Goal: Task Accomplishment & Management: Complete application form

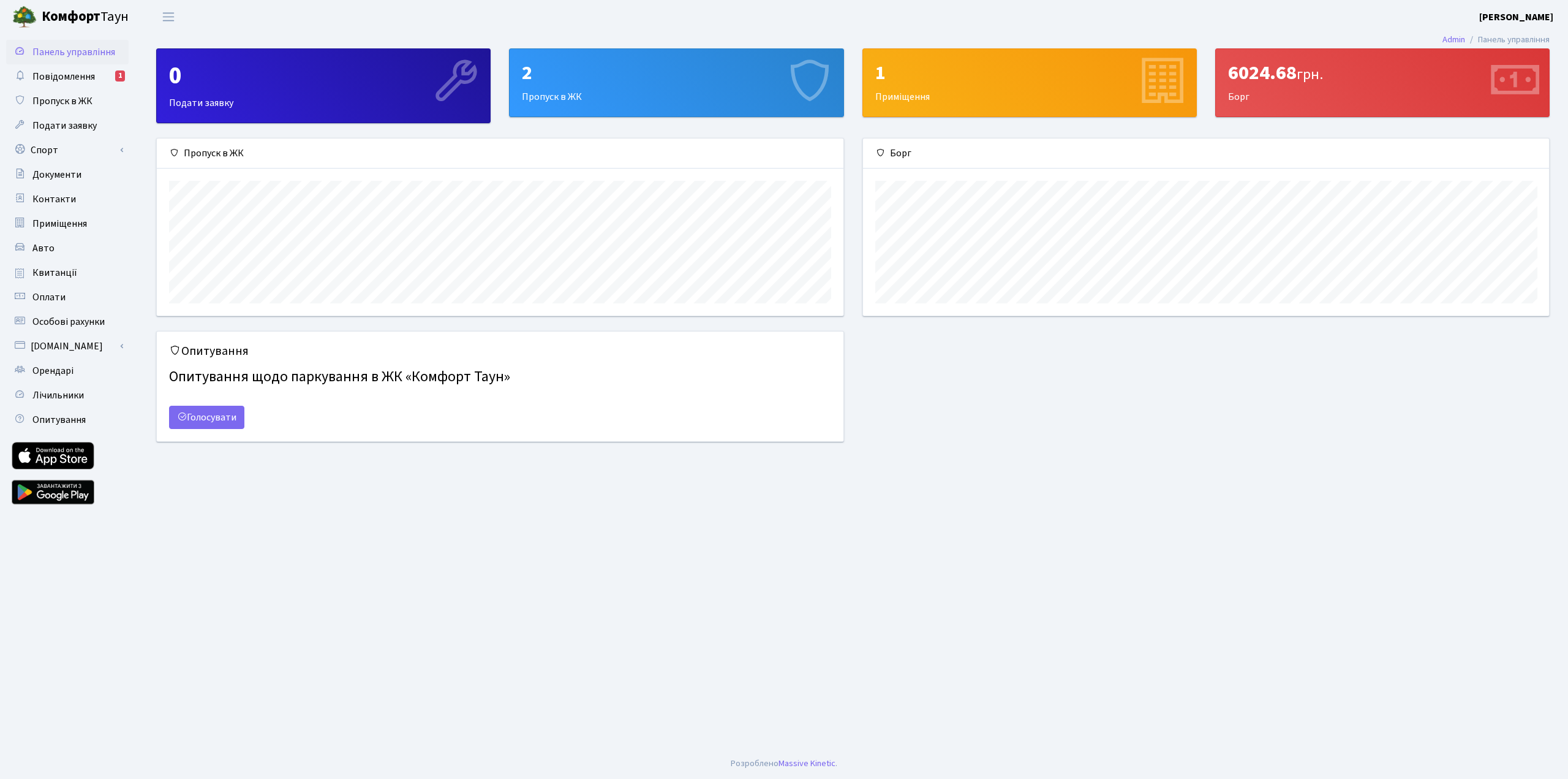
scroll to position [177, 686]
click at [643, 98] on div "2 Пропуск в ЖК" at bounding box center [676, 83] width 333 height 68
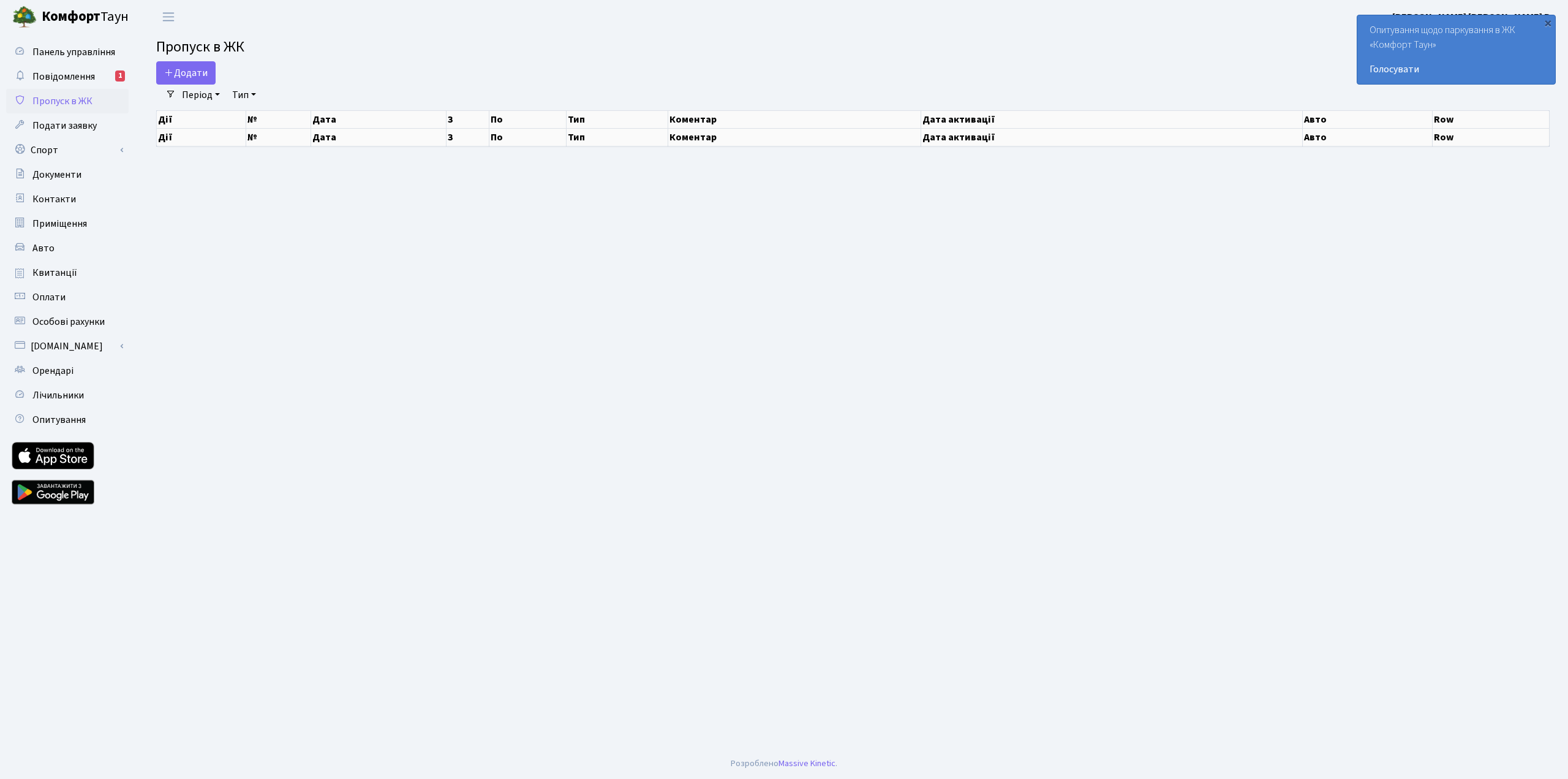
select select "25"
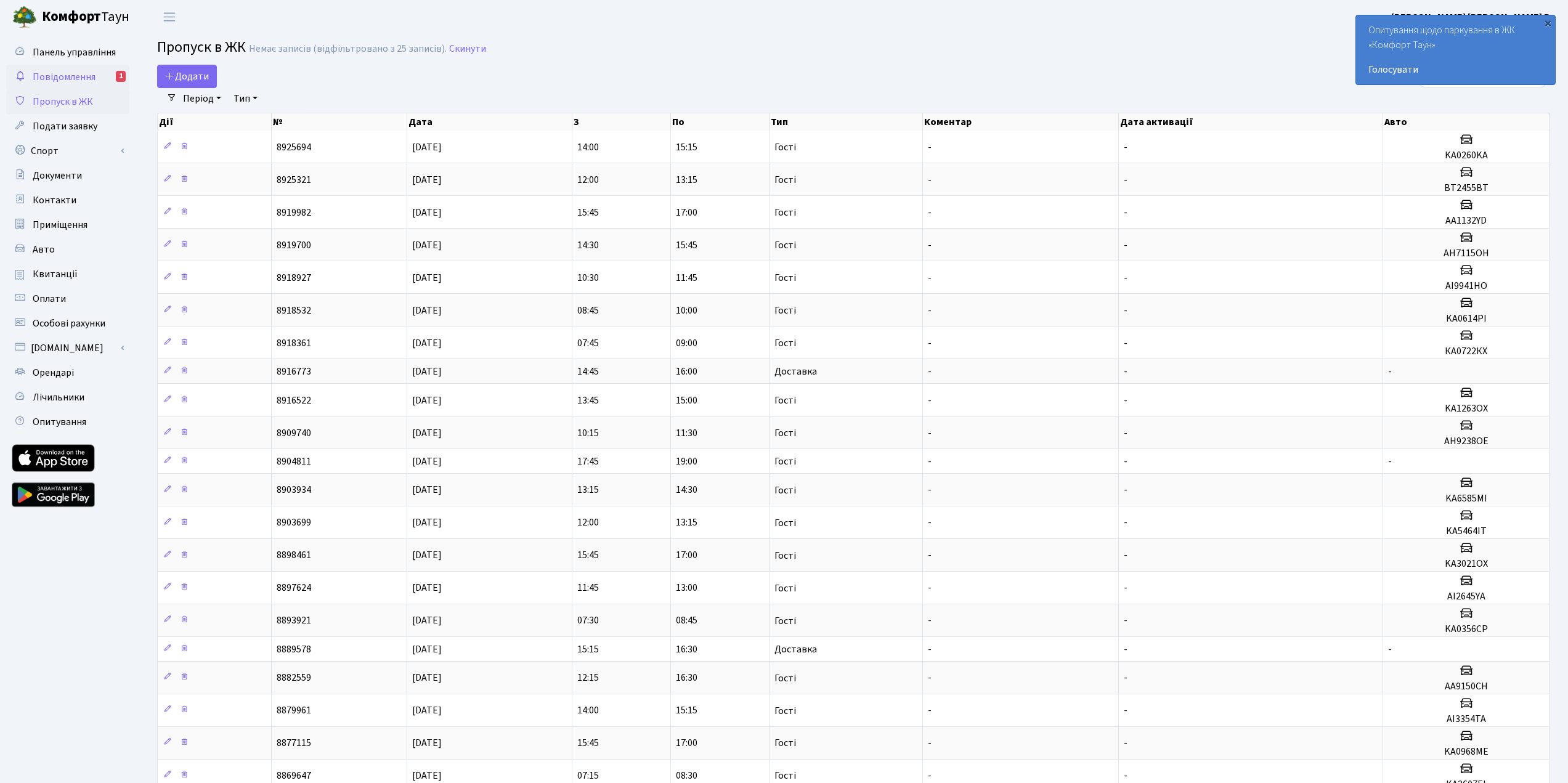
click at [63, 87] on link "Повідомлення 1" at bounding box center [68, 77] width 123 height 25
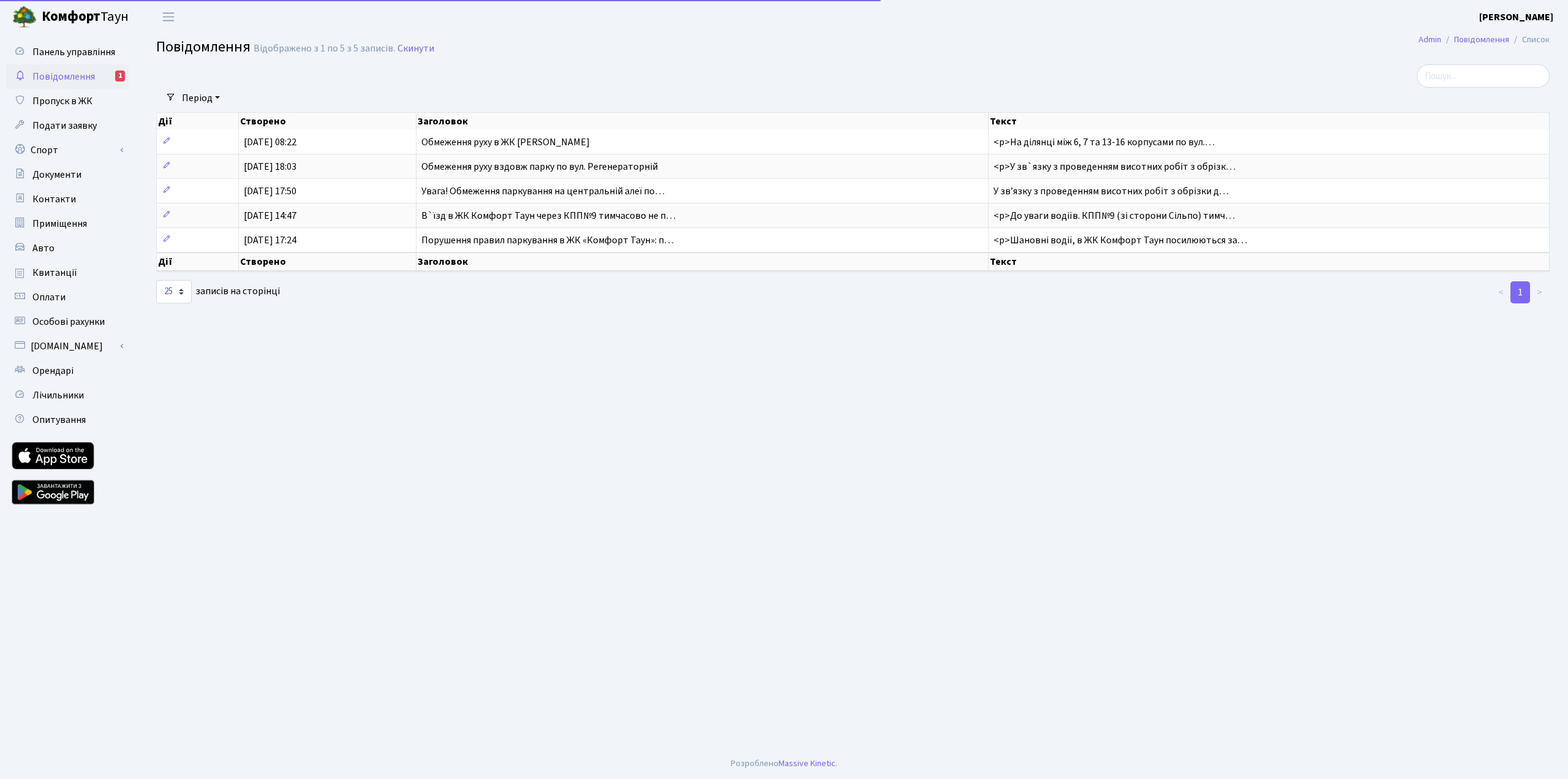
select select "25"
click at [55, 52] on span "Панель управління" at bounding box center [74, 52] width 83 height 13
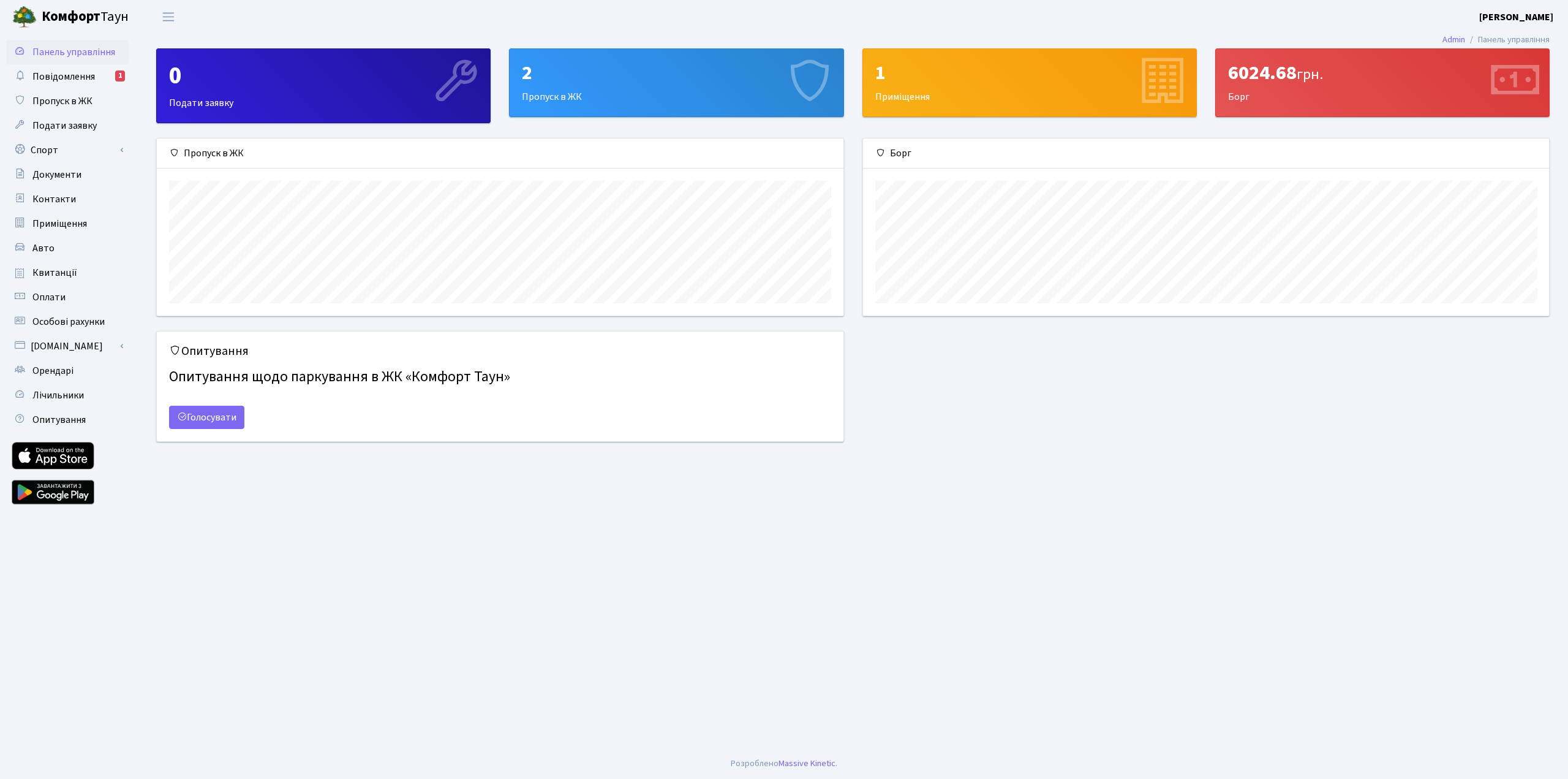
scroll to position [177, 686]
click at [1310, 78] on span "грн." at bounding box center [1310, 75] width 27 height 21
click at [68, 108] on link "Пропуск в ЖК" at bounding box center [68, 101] width 123 height 25
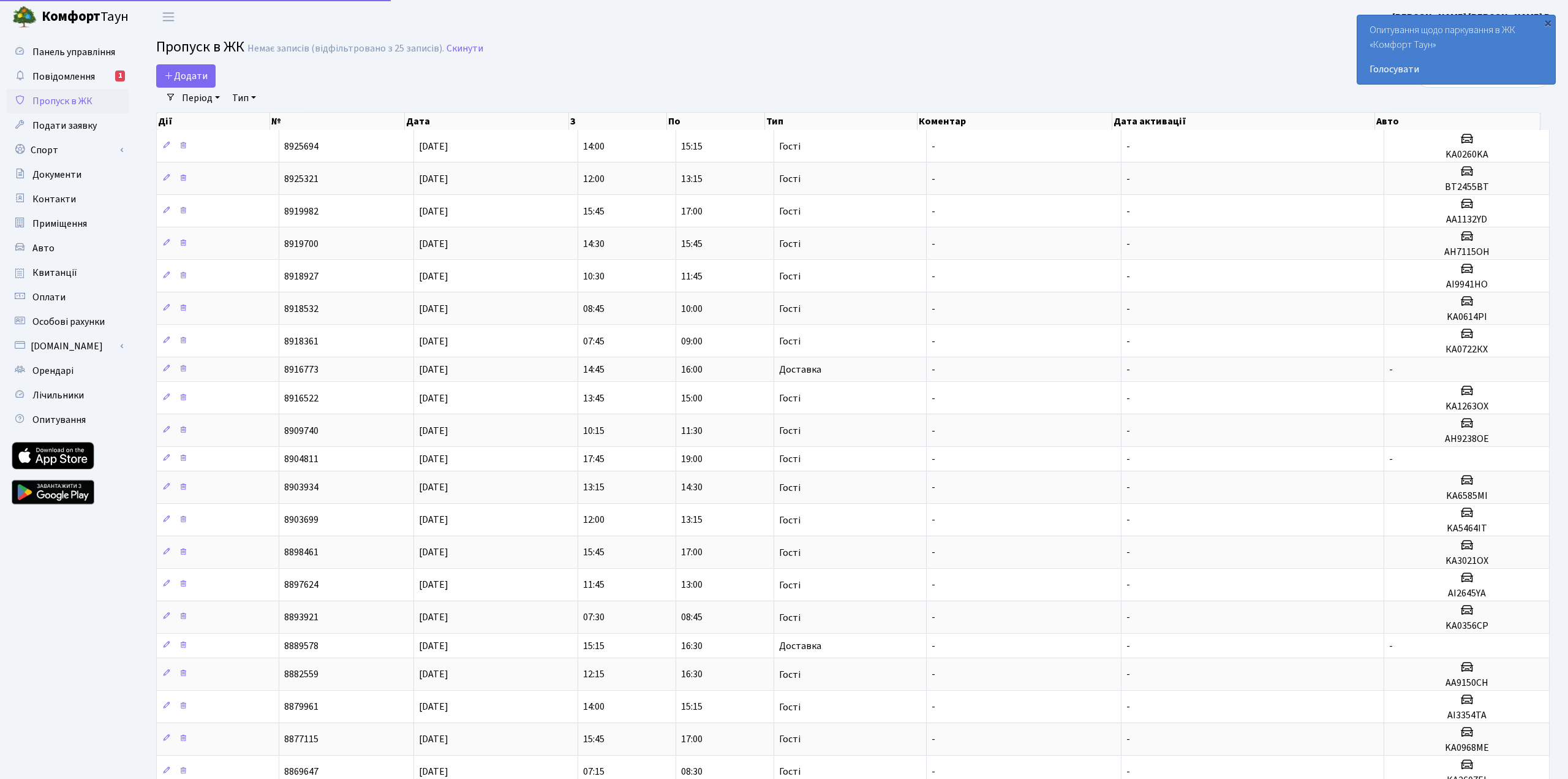
select select "25"
click at [188, 78] on span "Додати" at bounding box center [186, 76] width 44 height 13
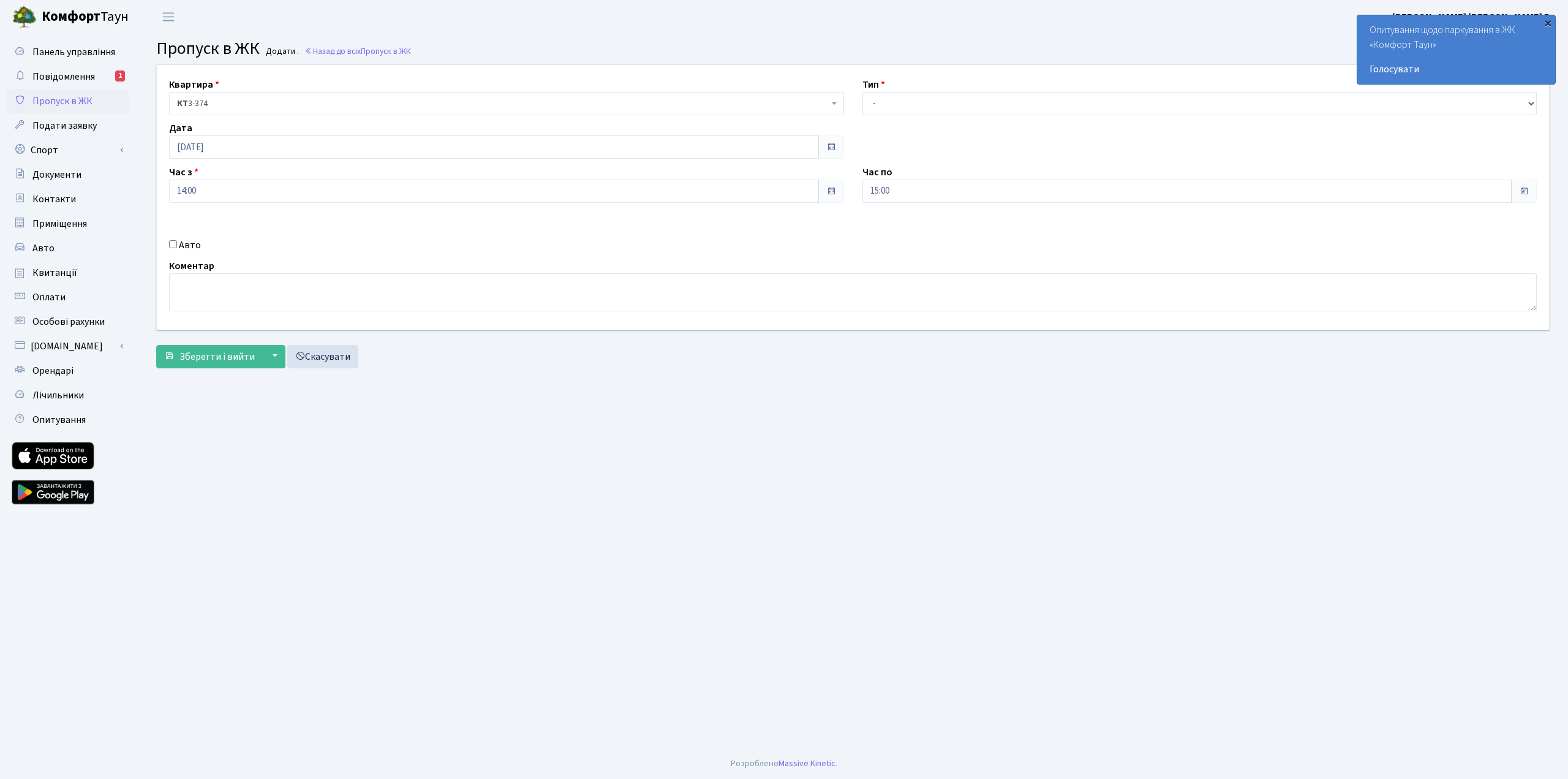
click at [1546, 26] on div "×" at bounding box center [1548, 23] width 12 height 12
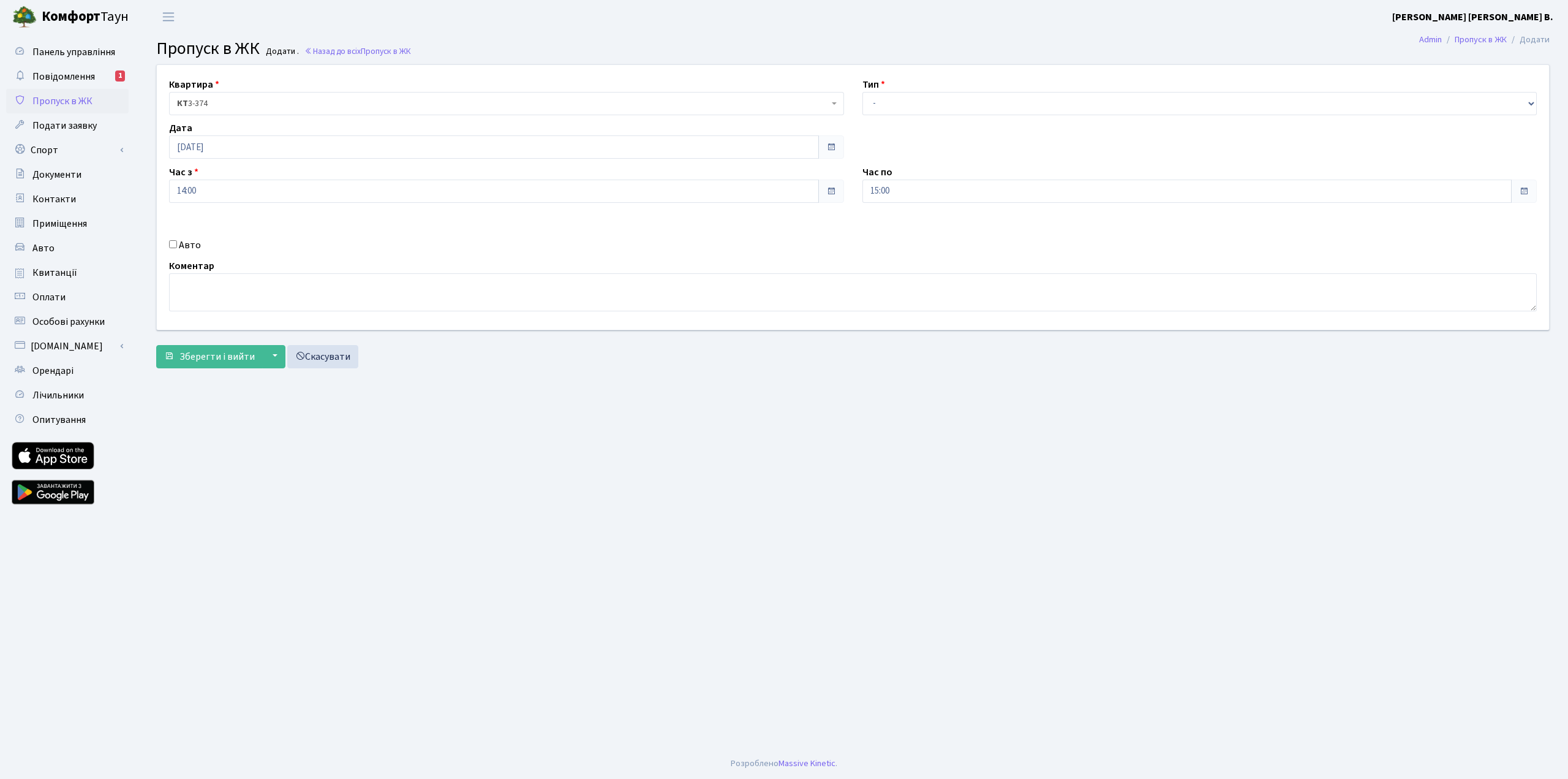
click at [84, 95] on span "Пропуск в ЖК" at bounding box center [63, 100] width 60 height 13
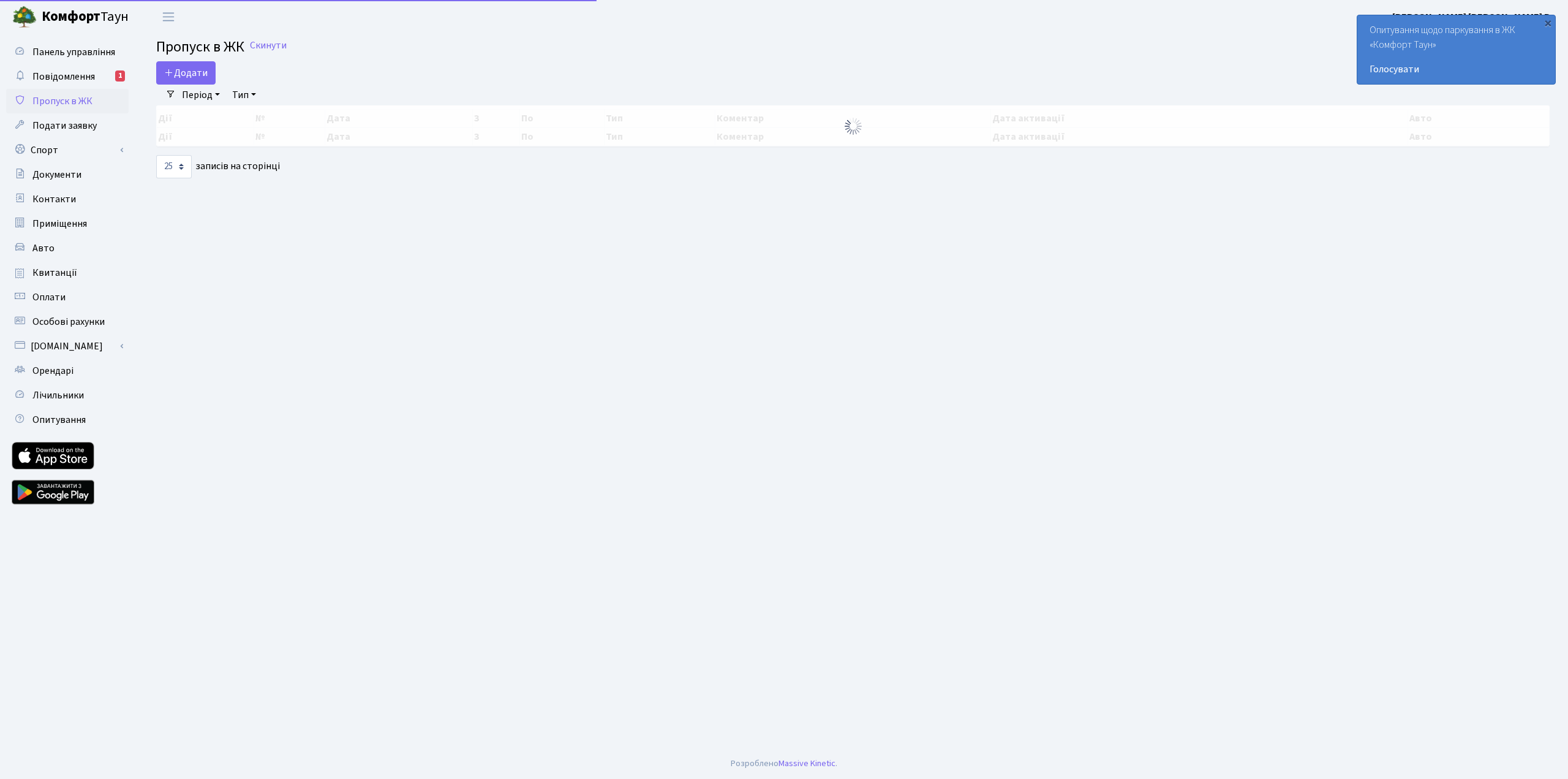
select select "25"
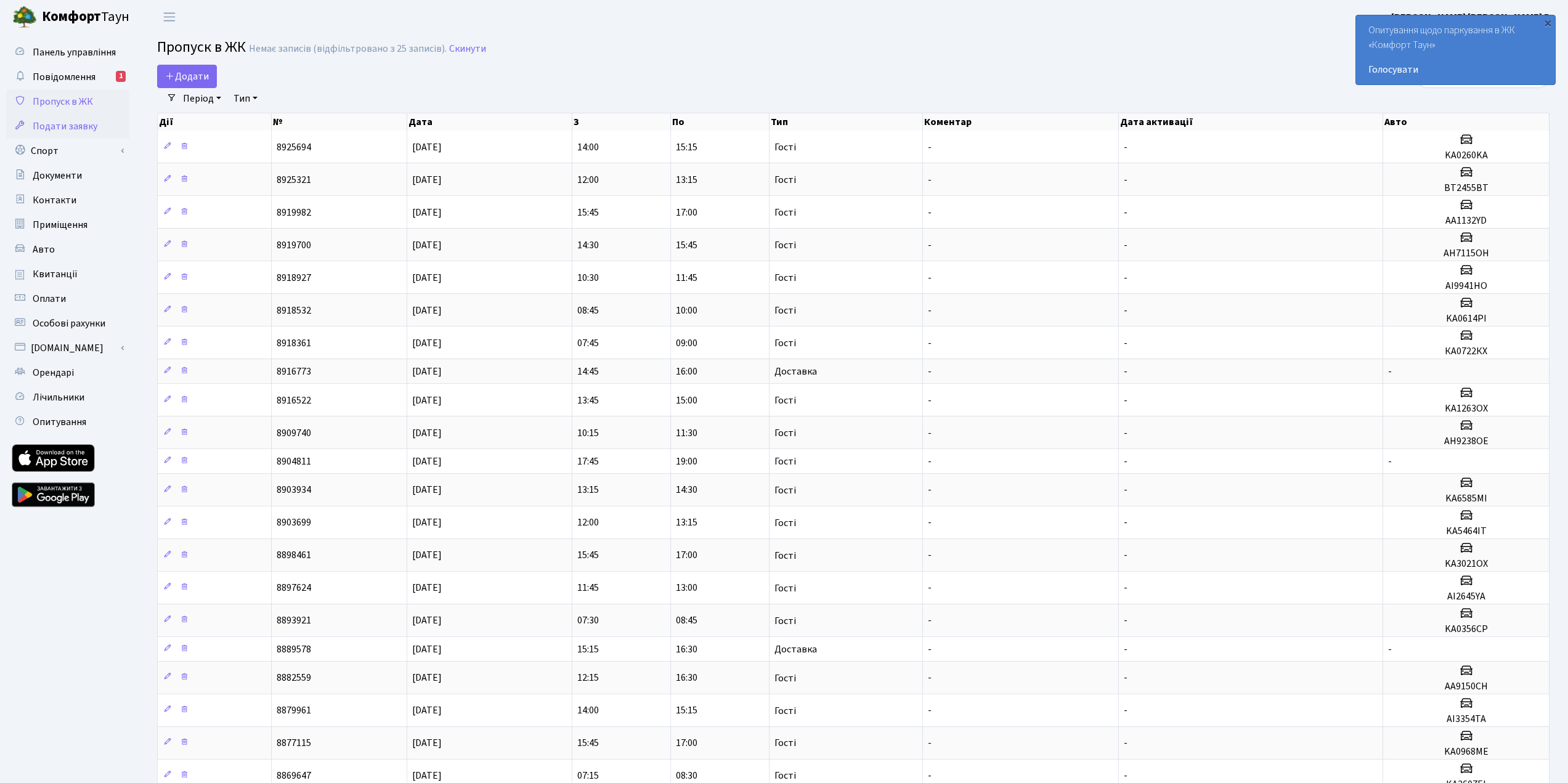
click at [80, 124] on span "Подати заявку" at bounding box center [65, 126] width 64 height 13
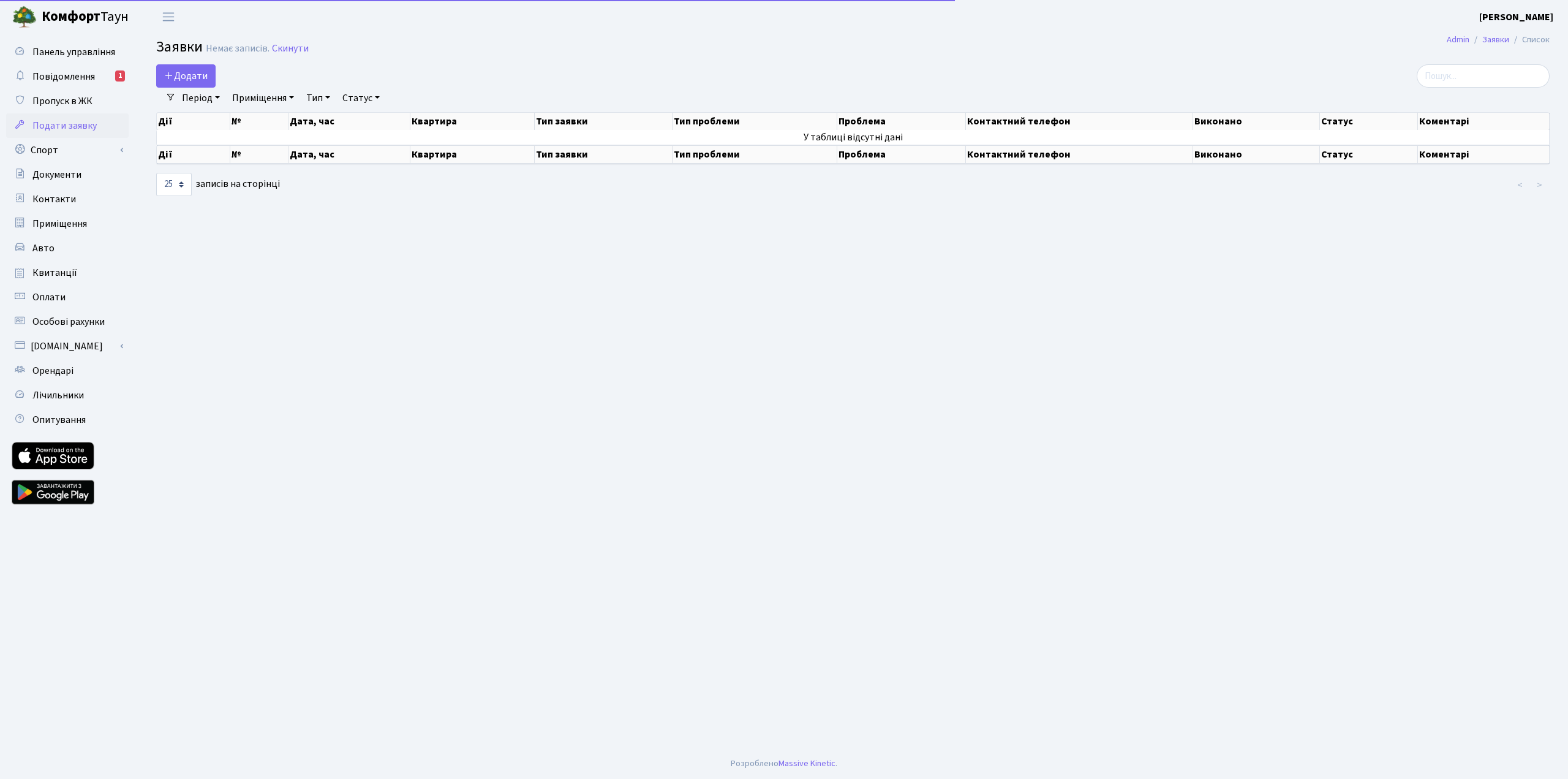
select select "25"
click at [187, 68] on link "Додати" at bounding box center [186, 76] width 60 height 23
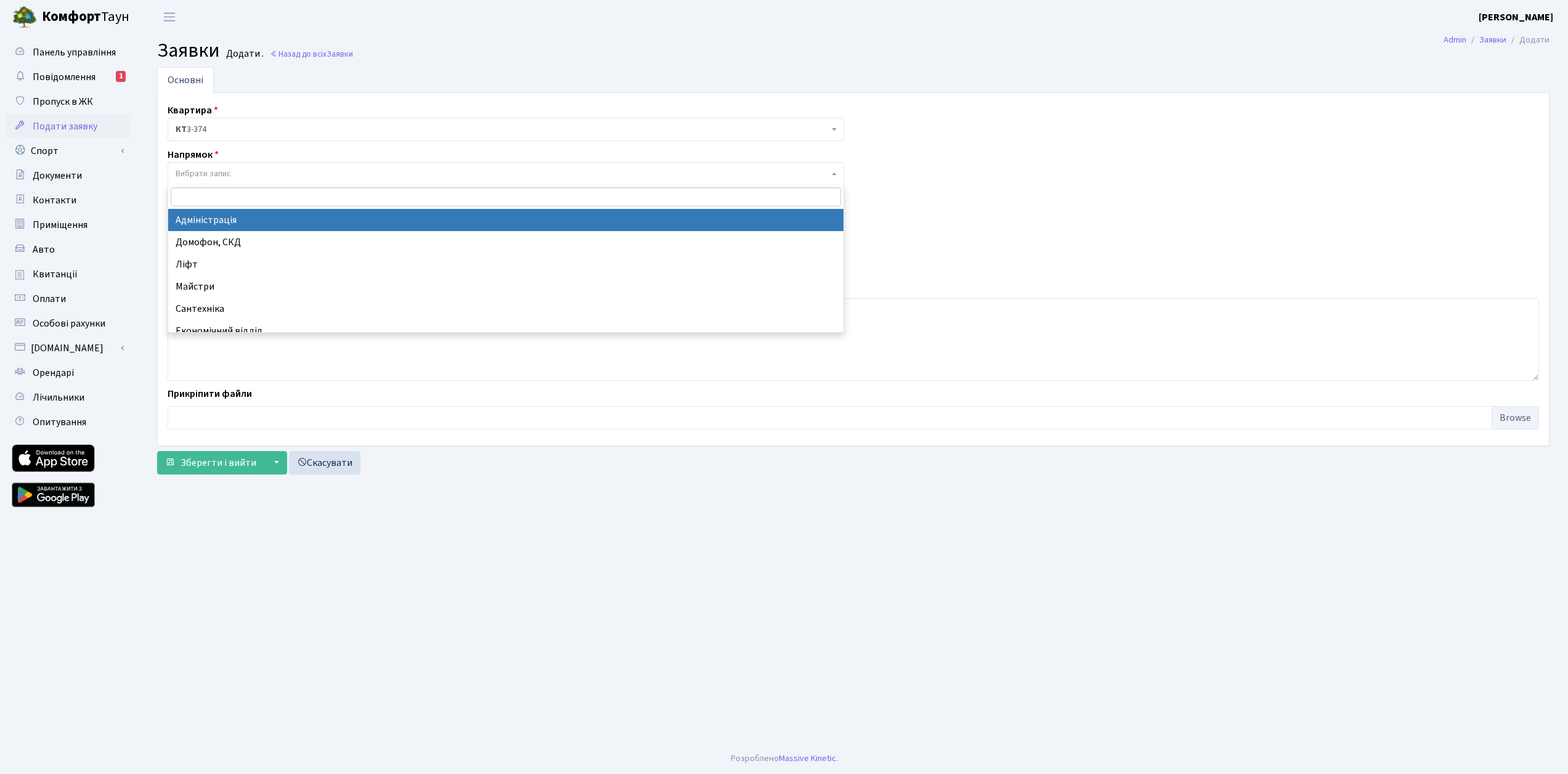
click at [286, 173] on span "Вибрати запис" at bounding box center [502, 173] width 653 height 13
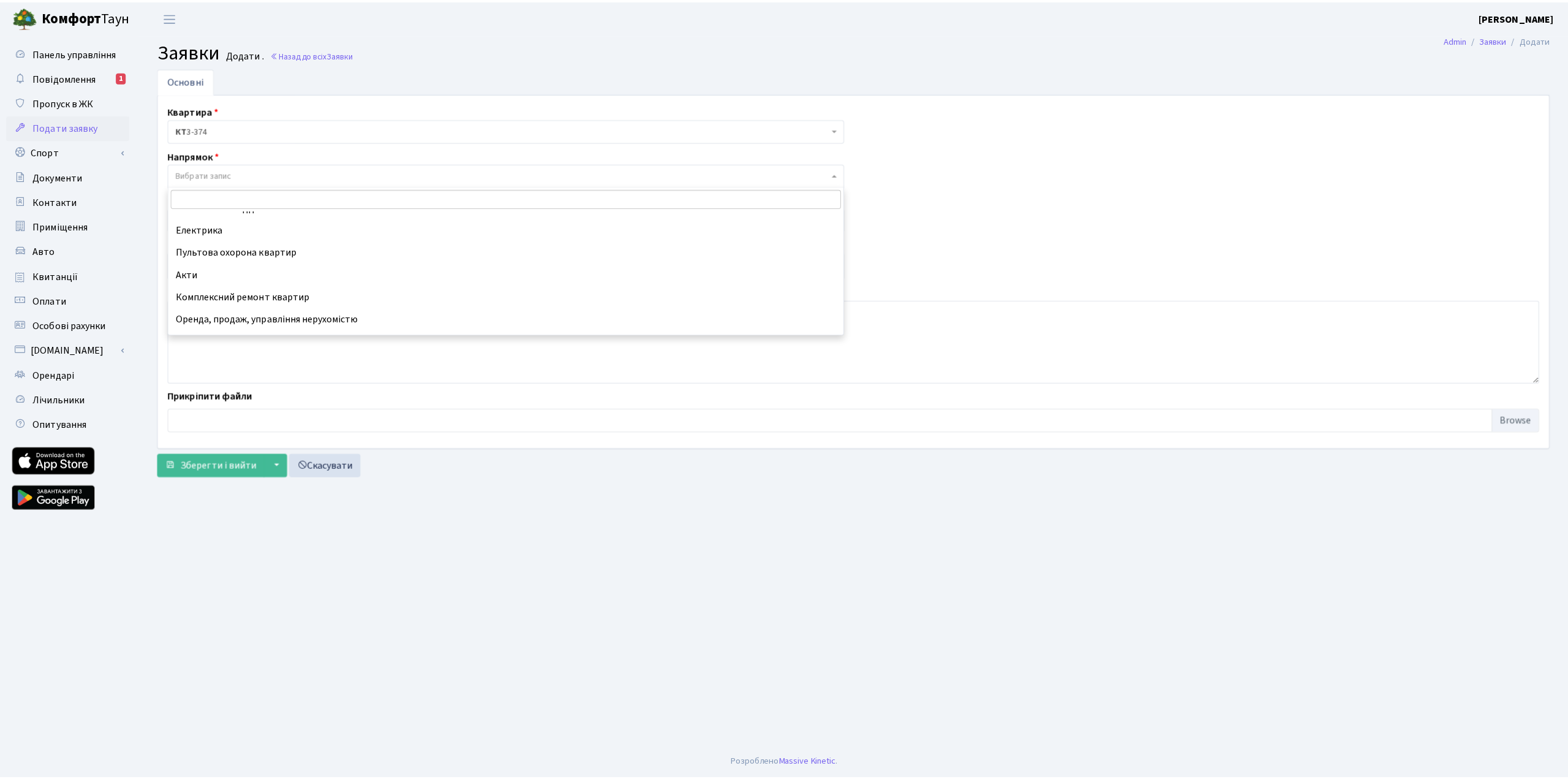
scroll to position [142, 0]
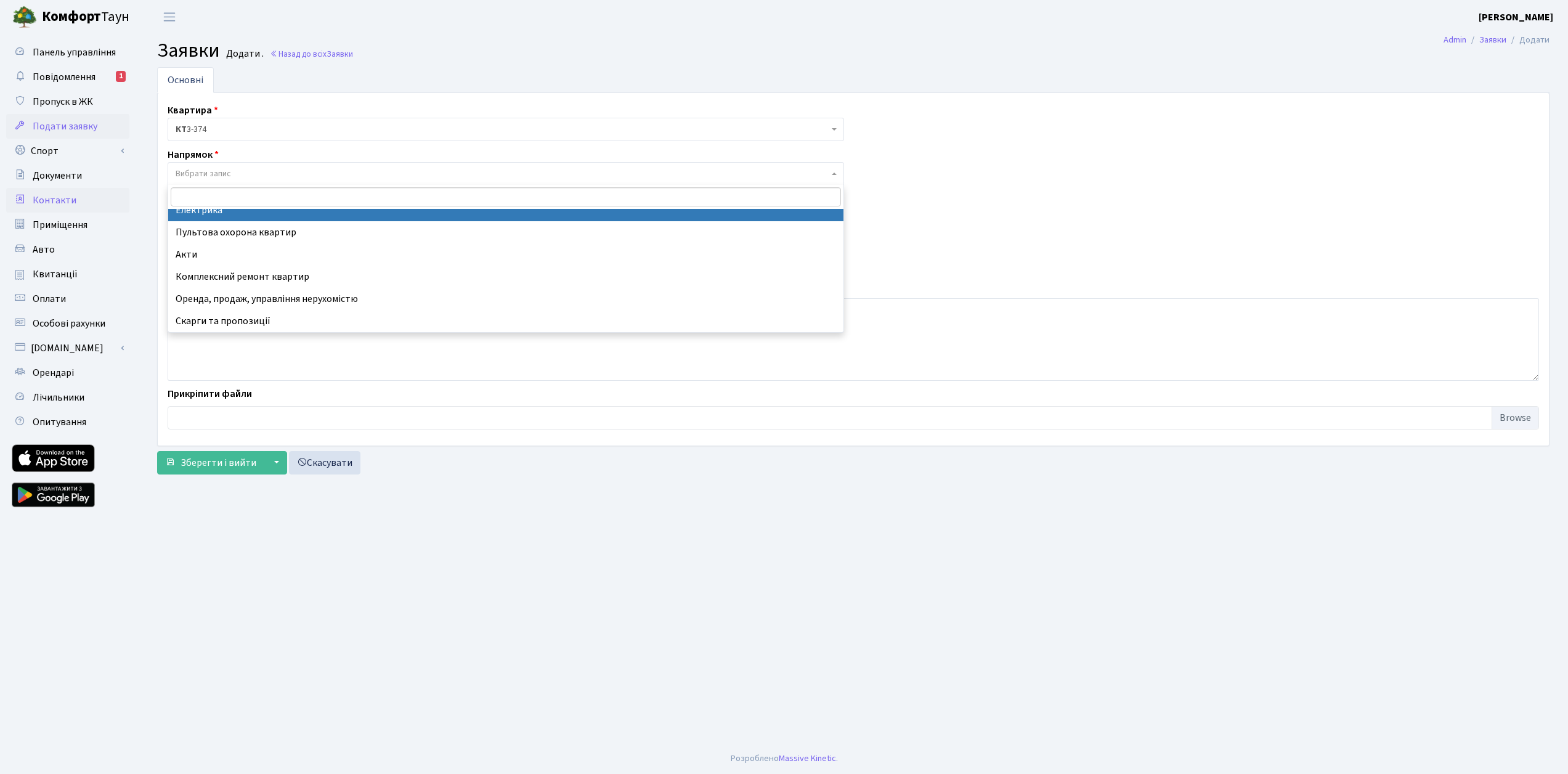
click at [76, 200] on link "Контакти" at bounding box center [68, 200] width 123 height 25
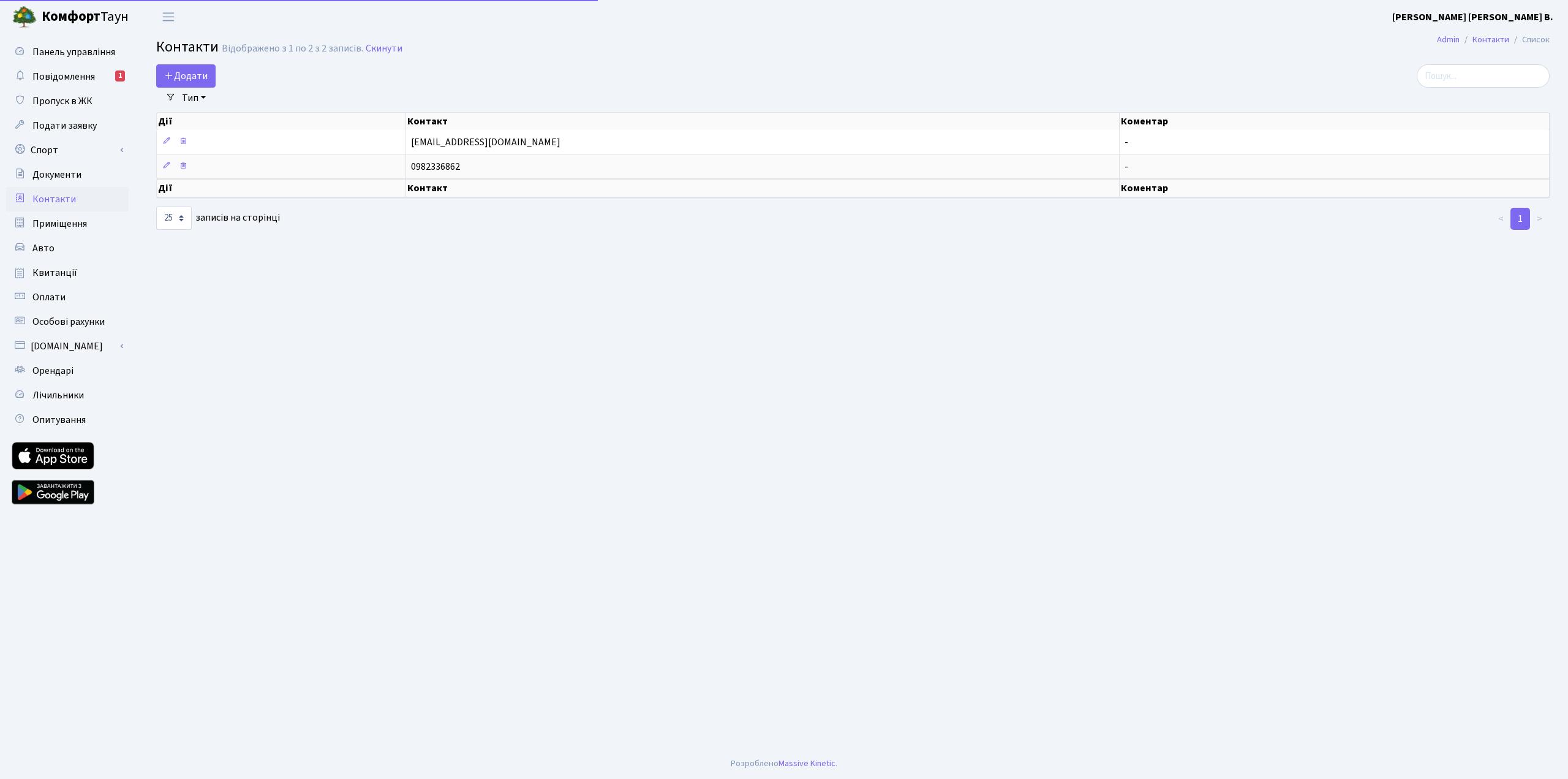
select select "25"
click at [200, 71] on span "Додати" at bounding box center [186, 76] width 44 height 13
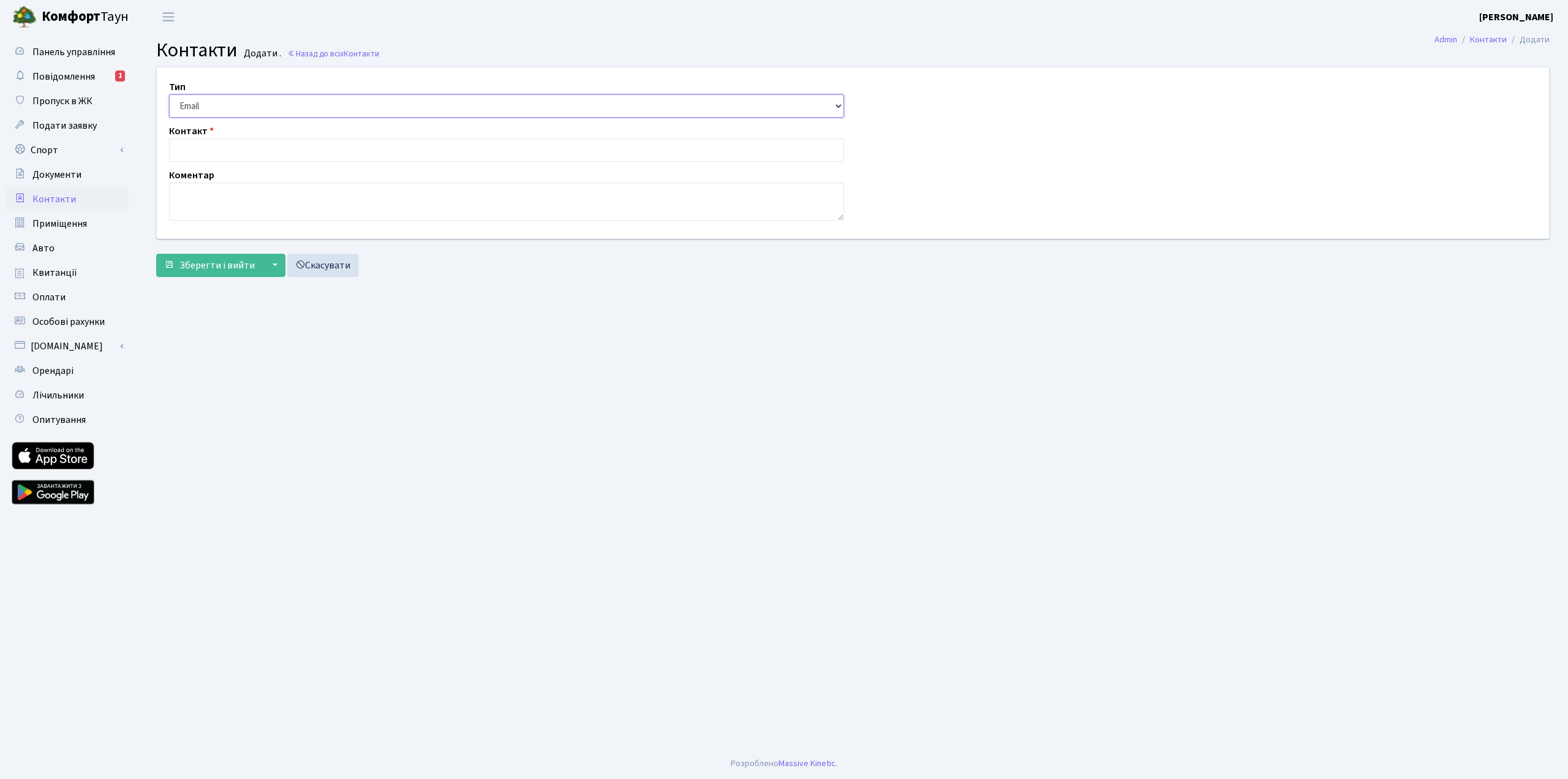
click at [304, 106] on select "Email Телефон" at bounding box center [506, 106] width 675 height 23
click at [169, 94] on select "Email Телефон" at bounding box center [506, 106] width 675 height 23
click at [272, 148] on input "text" at bounding box center [506, 150] width 675 height 23
click at [279, 107] on select "Email Телефон" at bounding box center [506, 106] width 675 height 23
select select "1"
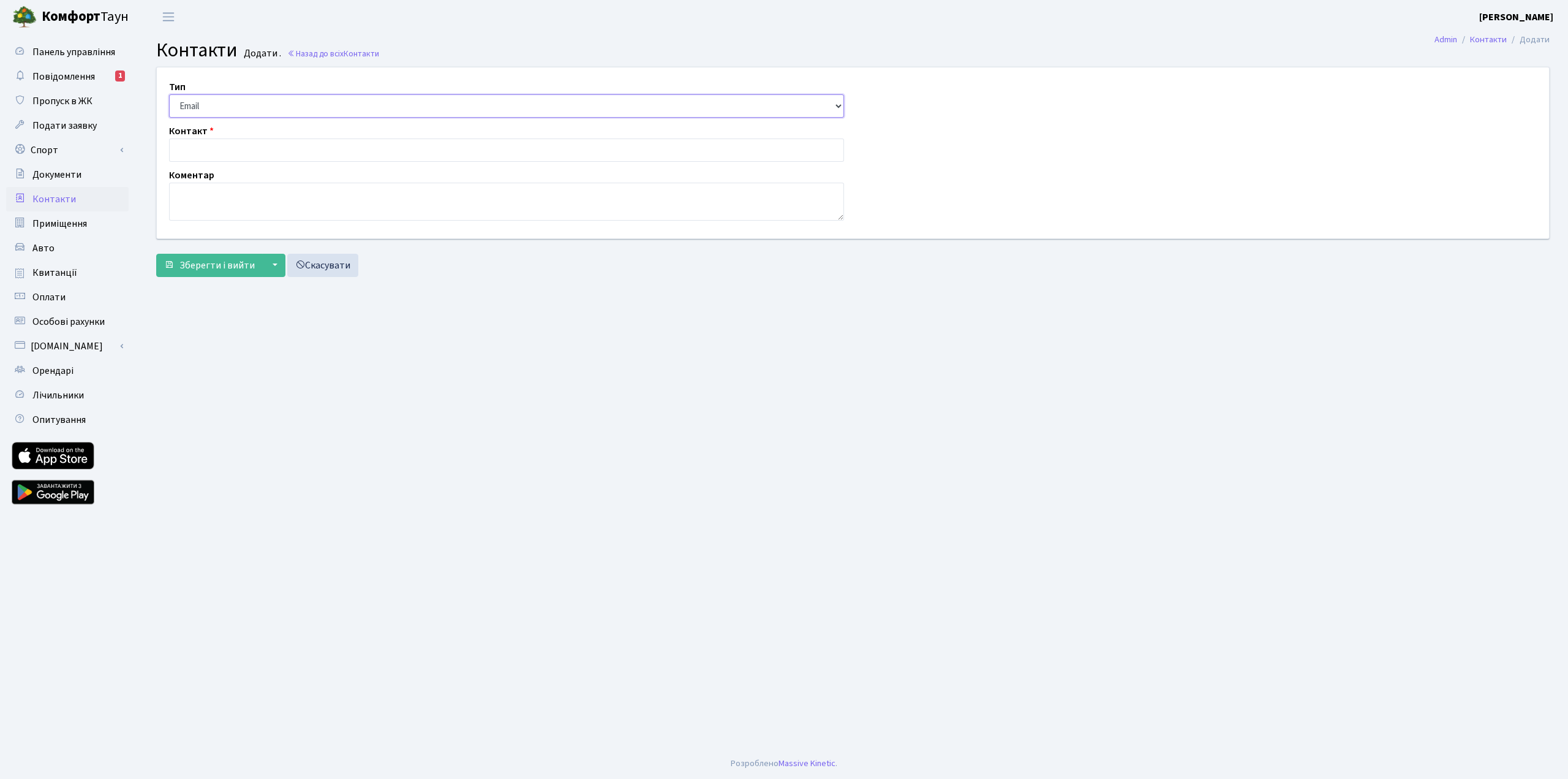
click at [169, 94] on select "Email Телефон" at bounding box center [506, 106] width 675 height 23
click at [492, 44] on h2 "Контакти Додати . Назад до всіх Контакти" at bounding box center [853, 50] width 1394 height 23
click at [362, 54] on span "Контакти" at bounding box center [362, 53] width 36 height 12
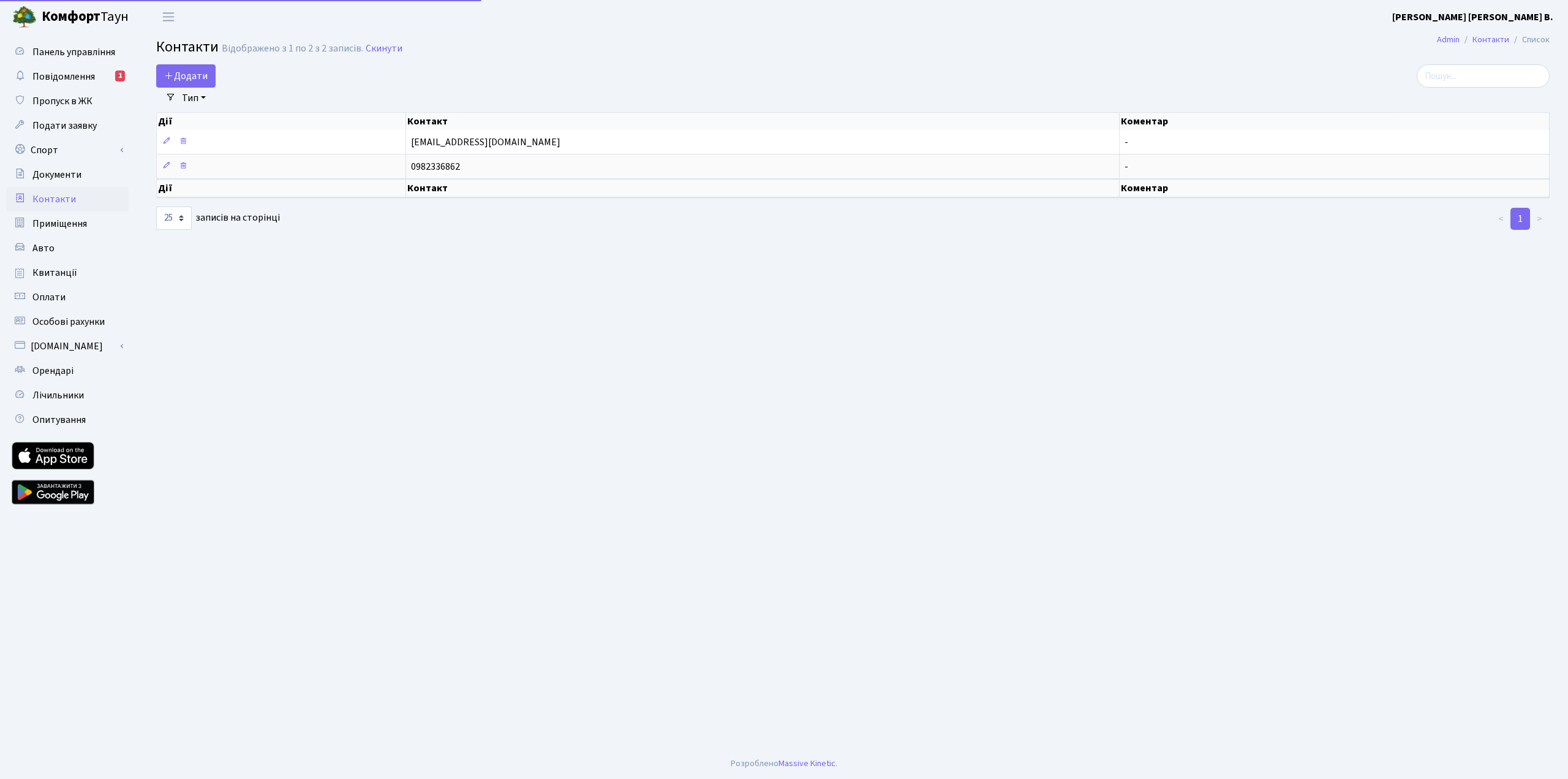
select select "25"
click at [80, 373] on link "Орендарі" at bounding box center [68, 371] width 123 height 25
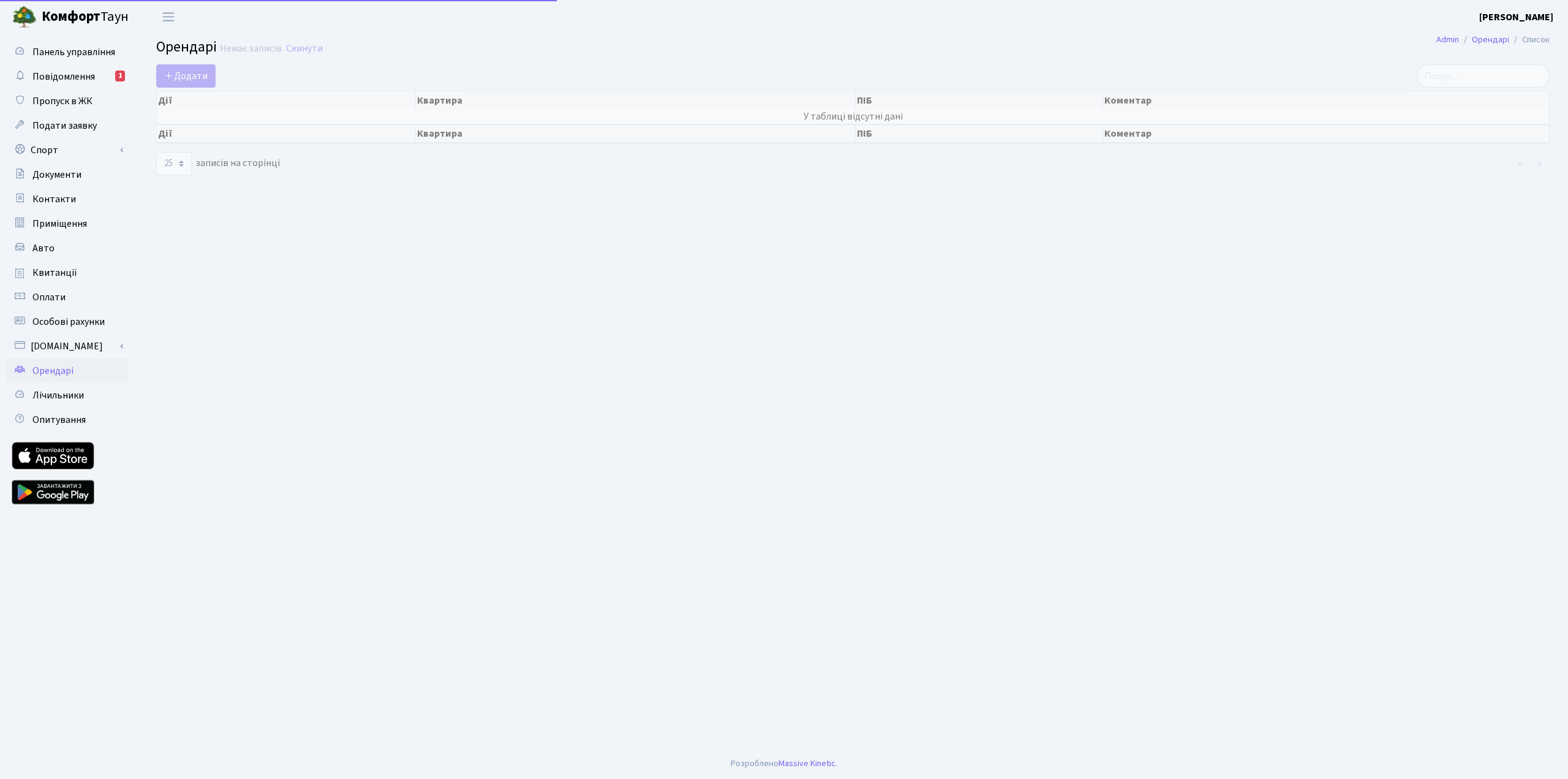
select select "25"
click at [190, 71] on span "Додати" at bounding box center [186, 76] width 44 height 13
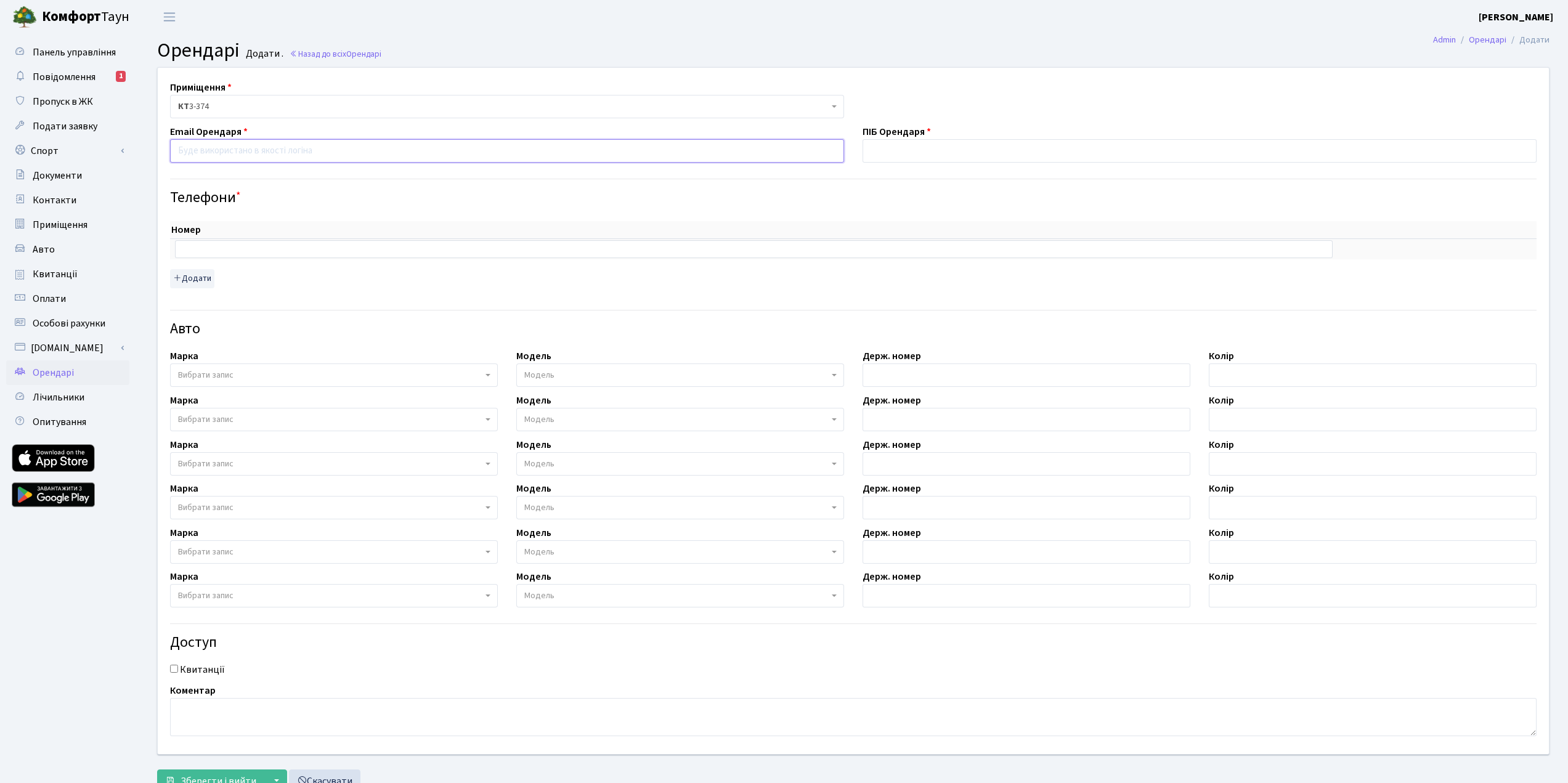
click at [298, 146] on input "email" at bounding box center [507, 151] width 674 height 23
click at [839, 215] on div "Номер sort item delete item sort item delete item Додати" at bounding box center [853, 250] width 1385 height 88
click at [374, 240] on input "text" at bounding box center [754, 248] width 1158 height 17
click at [400, 211] on div "Номер sort item delete item sort item delete item Додати" at bounding box center [853, 250] width 1385 height 88
click at [245, 252] on input "text" at bounding box center [754, 248] width 1158 height 17
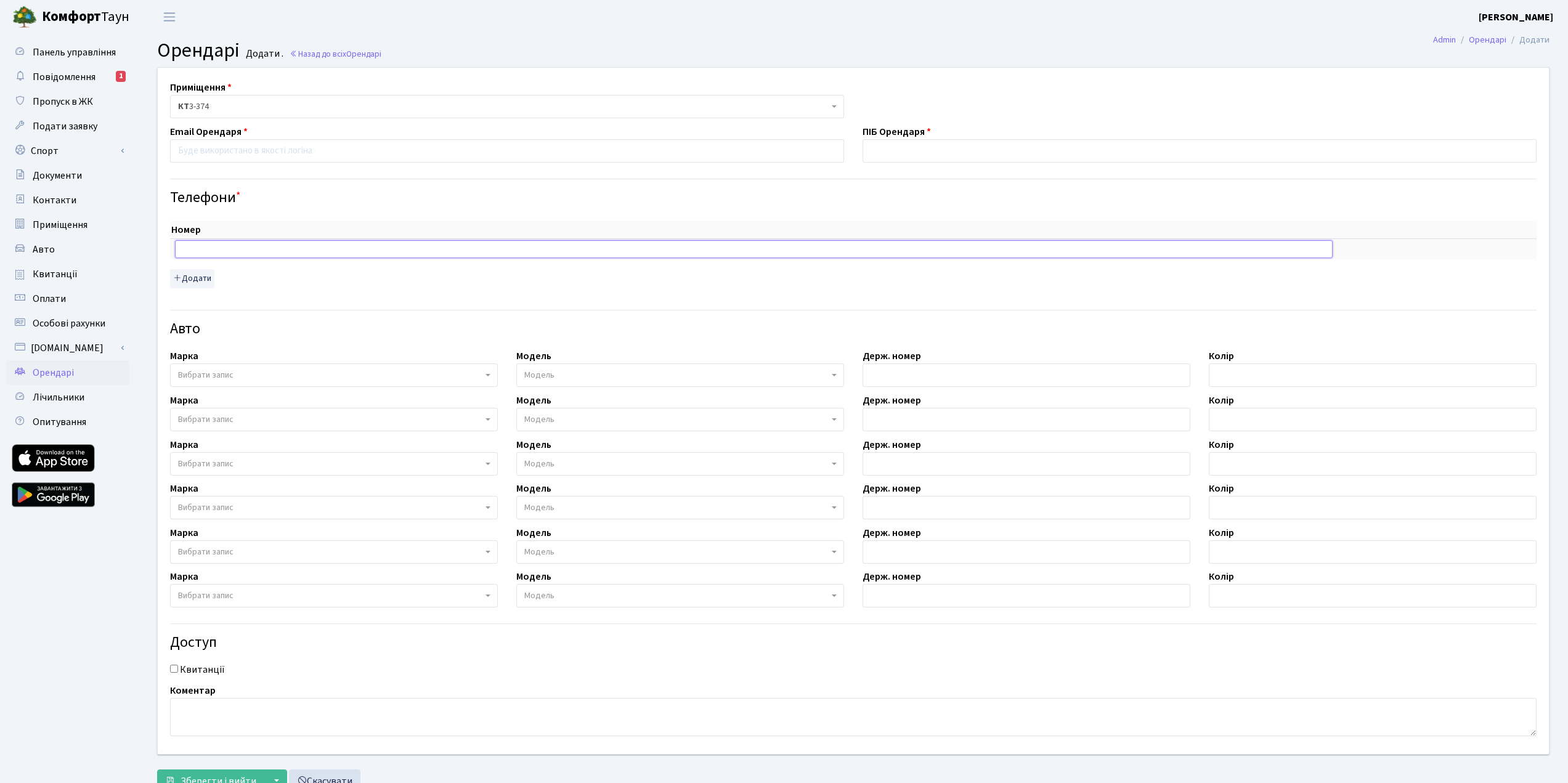
paste input "+380996143246"
type input "+380996143246"
click at [937, 154] on input "text" at bounding box center [1200, 151] width 674 height 23
click at [933, 156] on input "text" at bounding box center [1200, 151] width 674 height 23
type input "Зубанов Максим Миколайович"
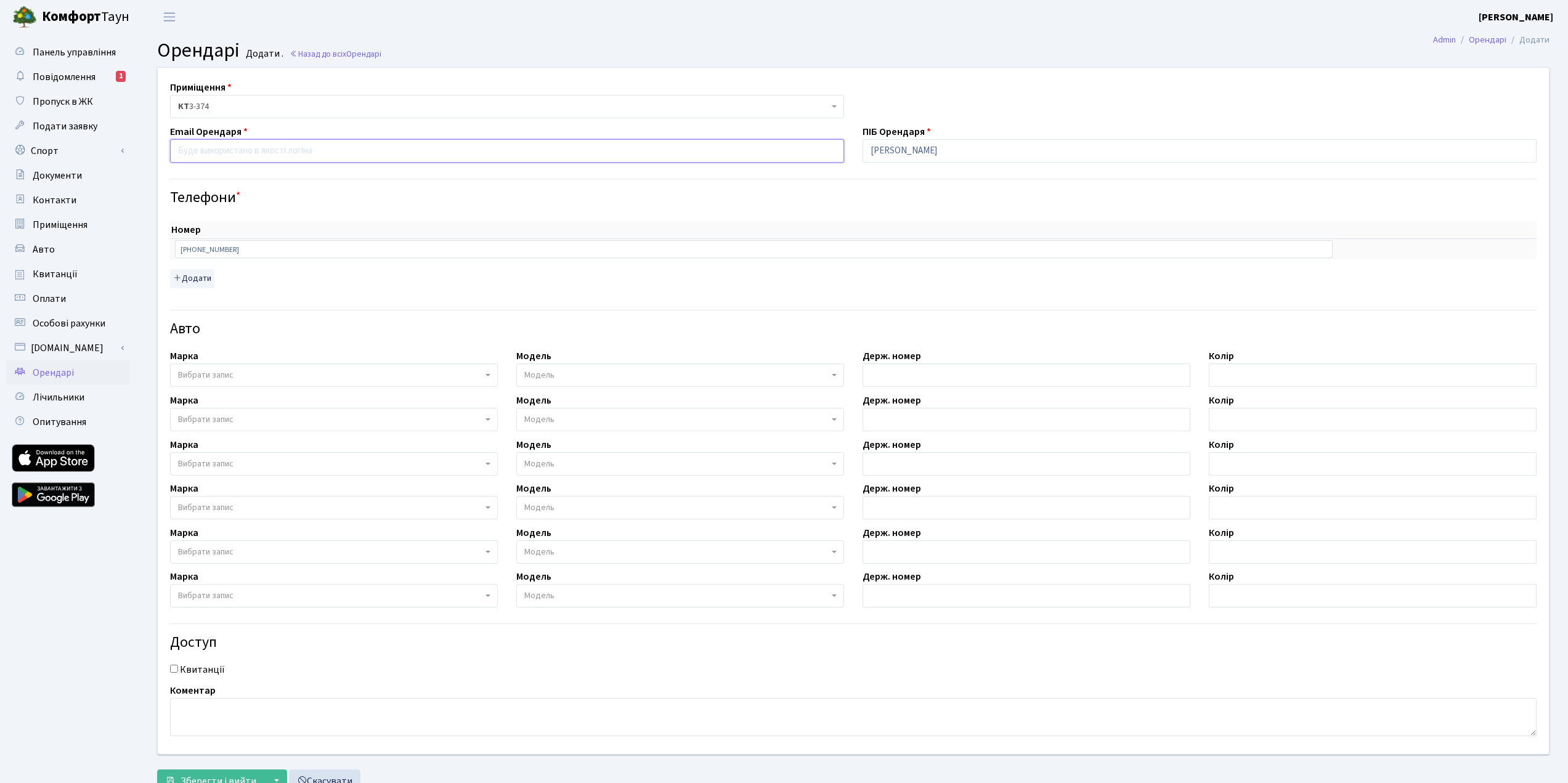
click at [232, 156] on input "email" at bounding box center [507, 151] width 674 height 23
paste input "maks.zubanov12@gmail.com"
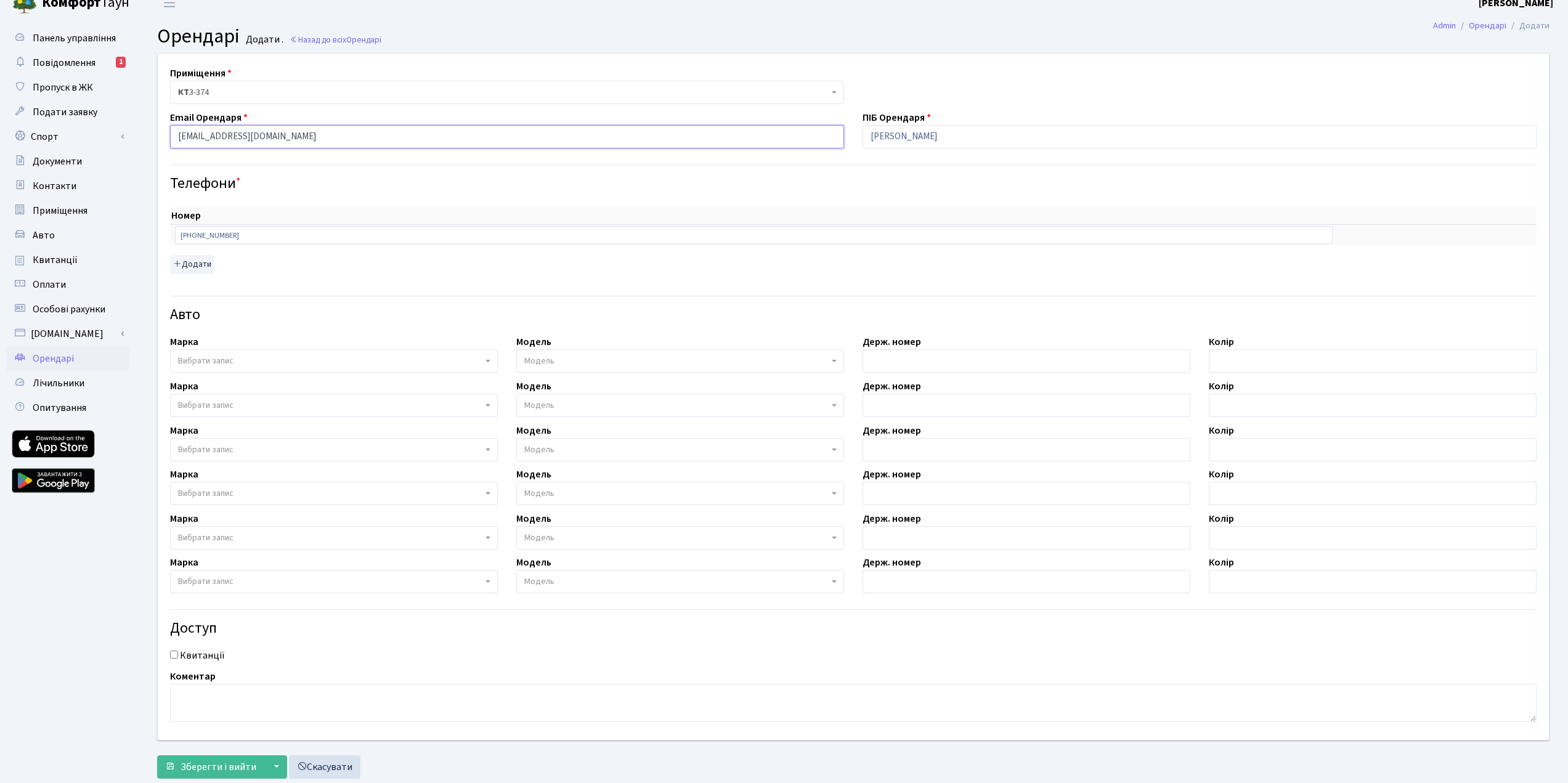
scroll to position [46, 0]
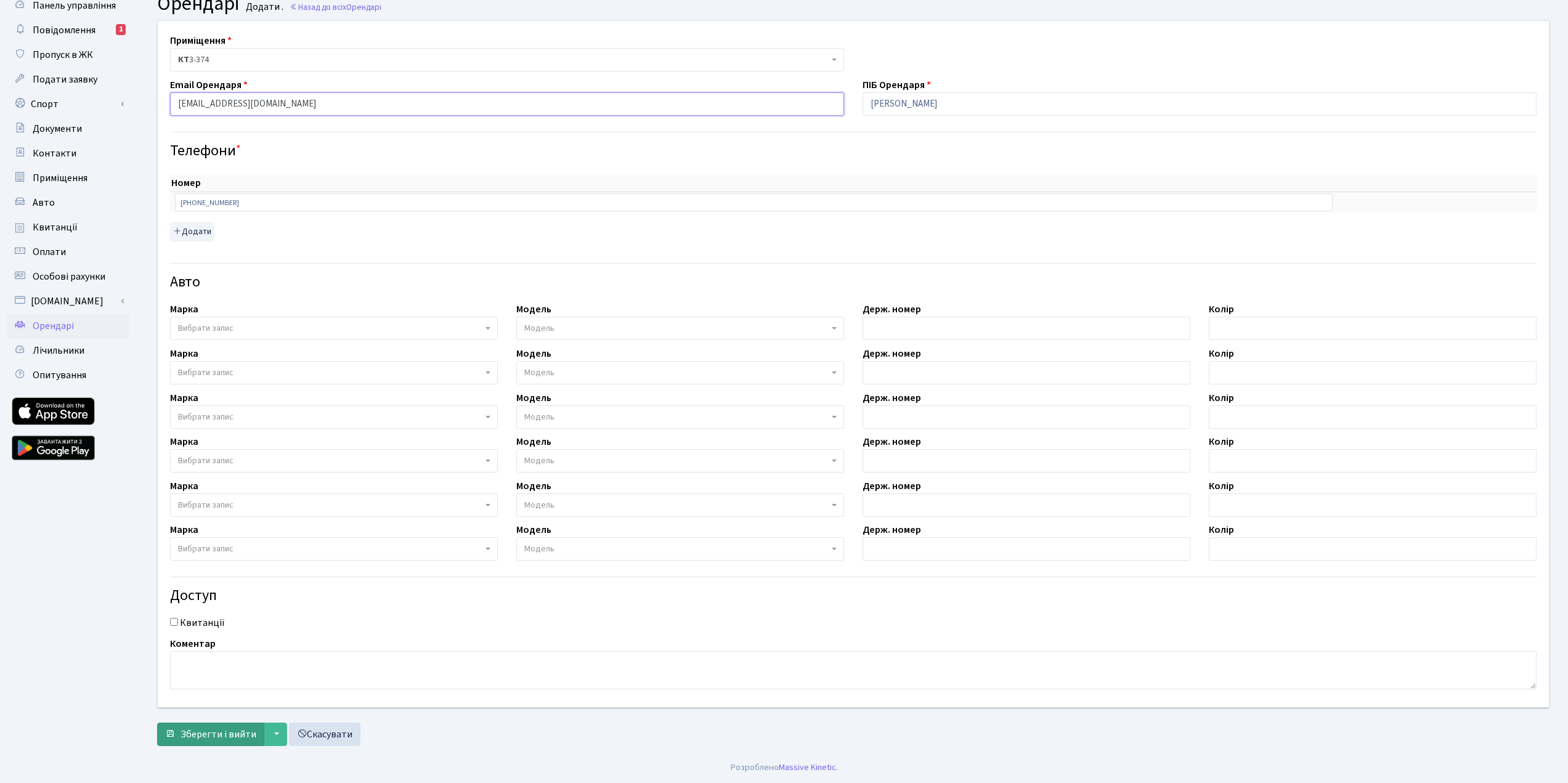
type input "maks.zubanov12@gmail.com"
click at [238, 729] on span "Зберегти і вийти" at bounding box center [218, 734] width 76 height 13
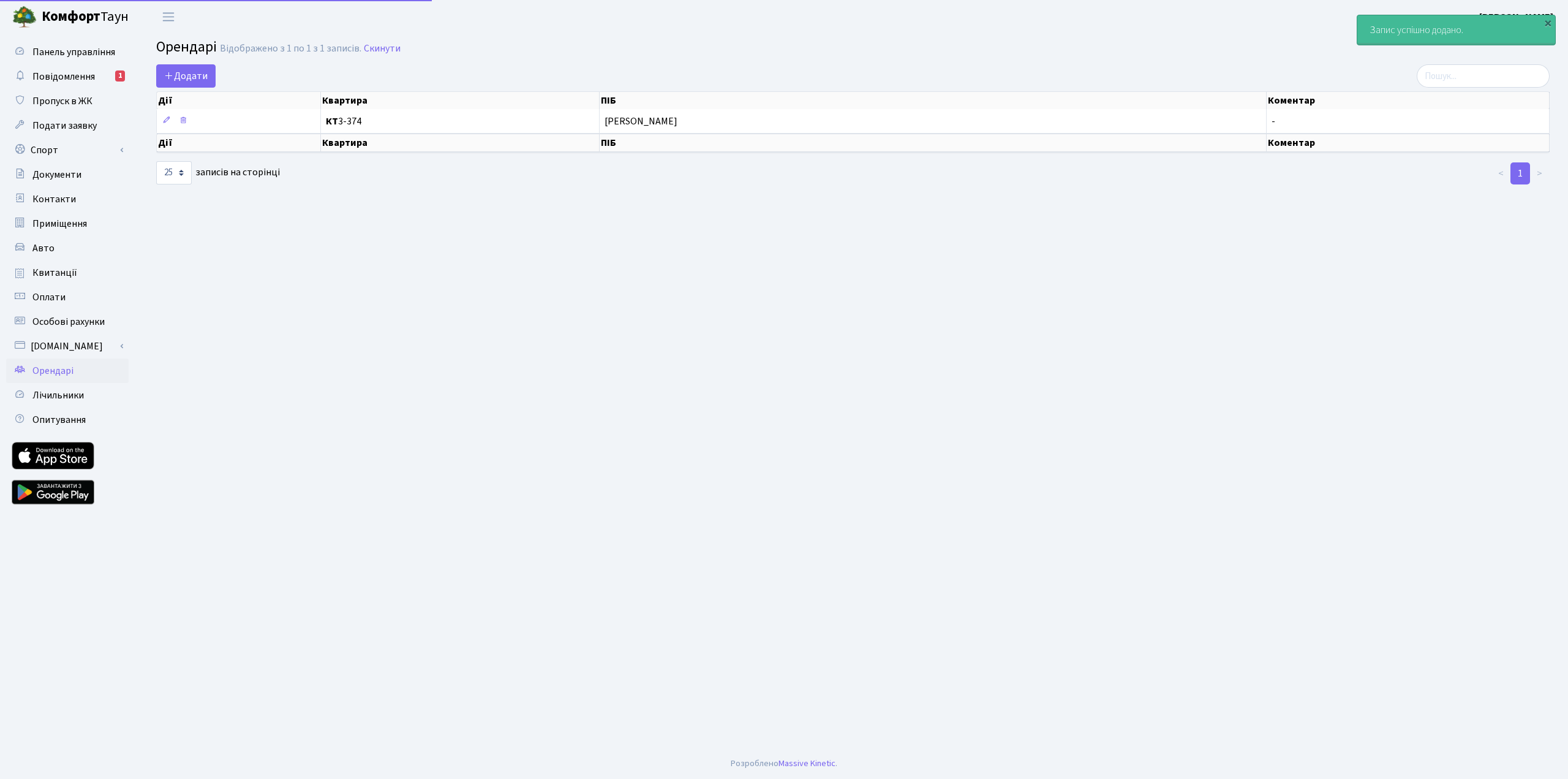
select select "25"
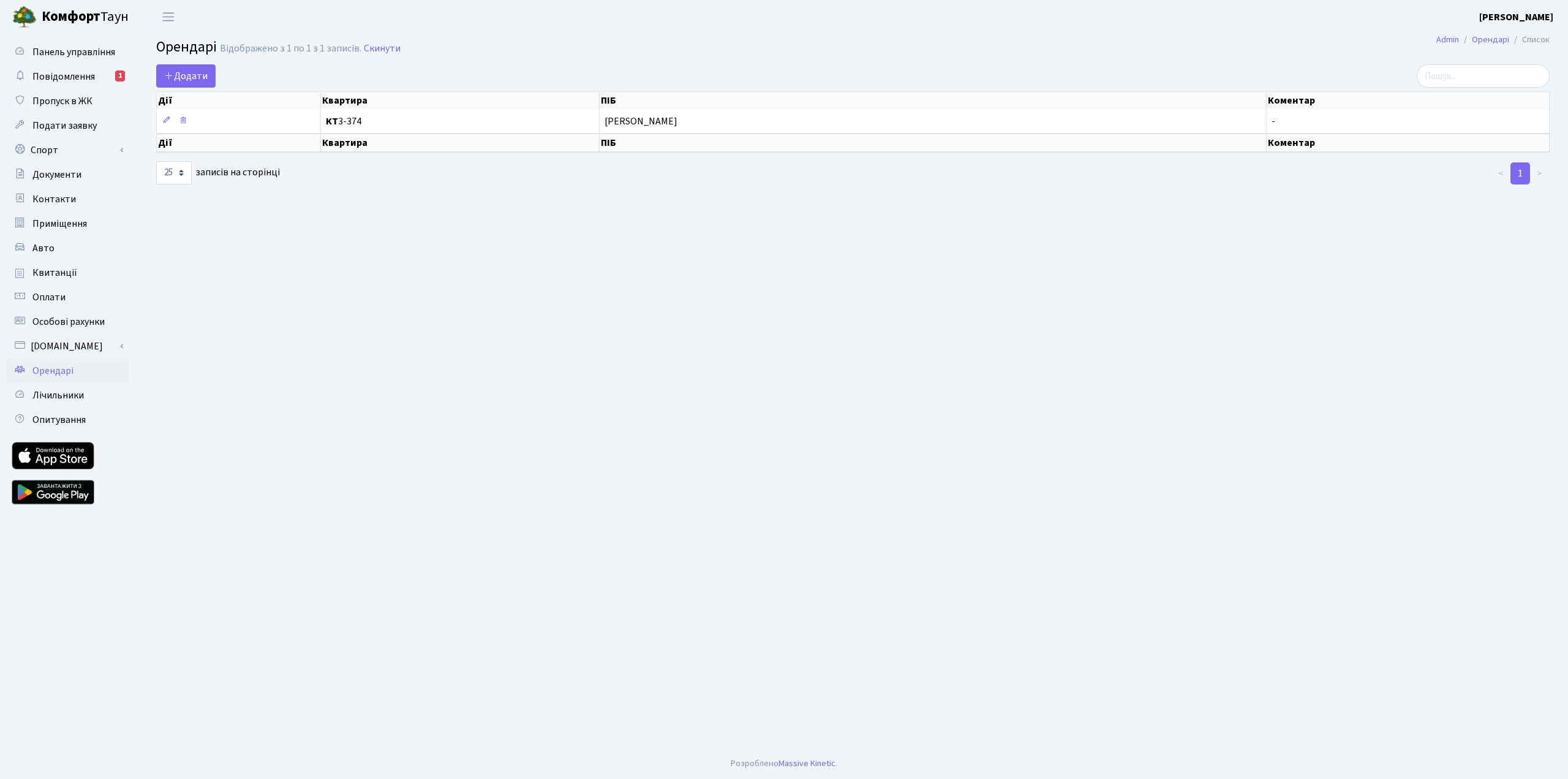
click at [591, 269] on main "Admin Орендарі Список Орендарі Відображено з 1 по 1 з 1 записів. Скинути Додати…" at bounding box center [852, 391] width 1430 height 715
click at [88, 13] on b "Комфорт" at bounding box center [71, 17] width 59 height 20
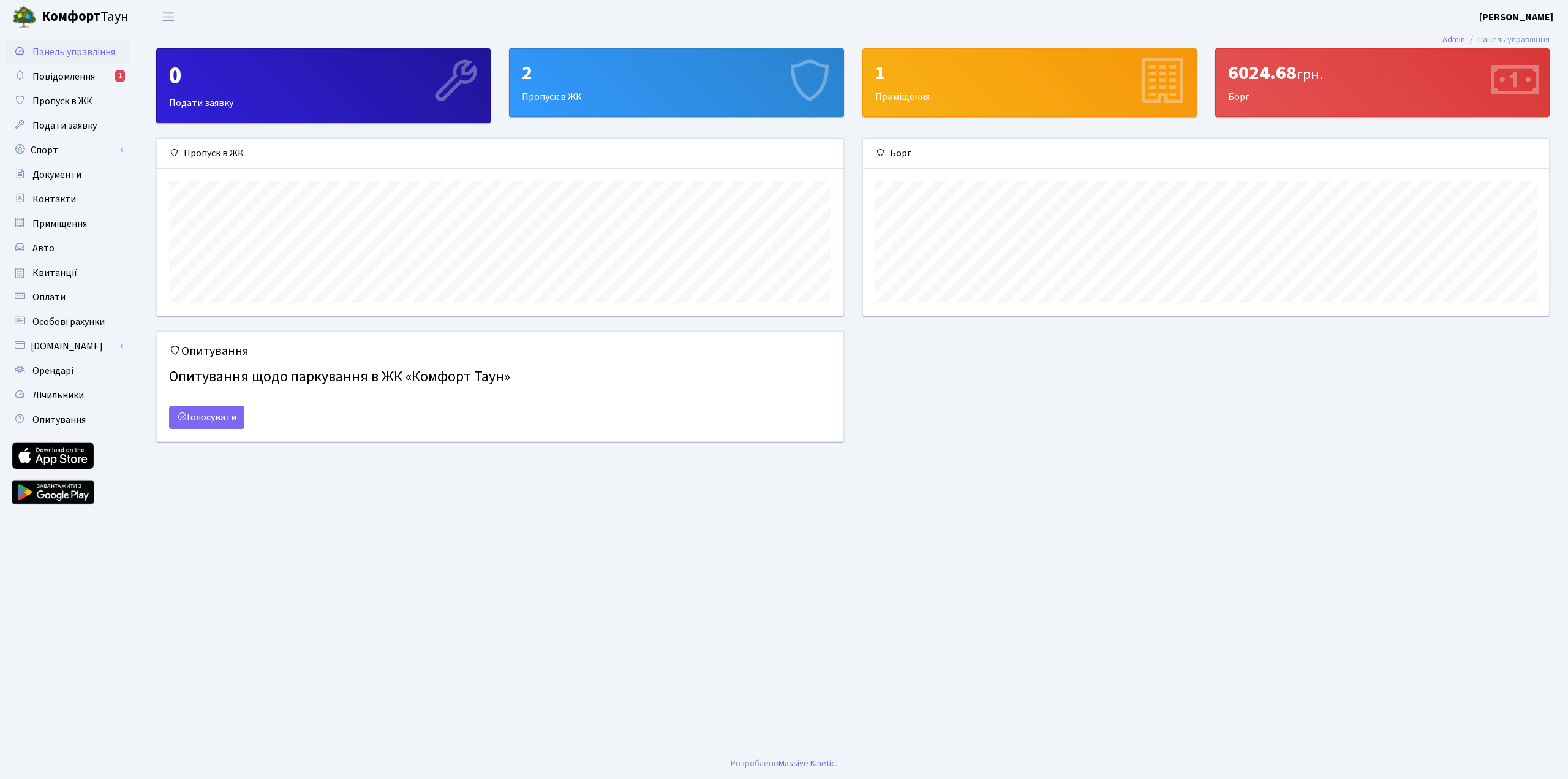
scroll to position [177, 686]
click at [589, 526] on main "Admin Панель управління 0 Подати заявку 2 Пропуск в ЖК 1 Приміщення 6024.68 грн…" at bounding box center [852, 391] width 1430 height 715
click at [68, 379] on link "Орендарі" at bounding box center [68, 371] width 123 height 25
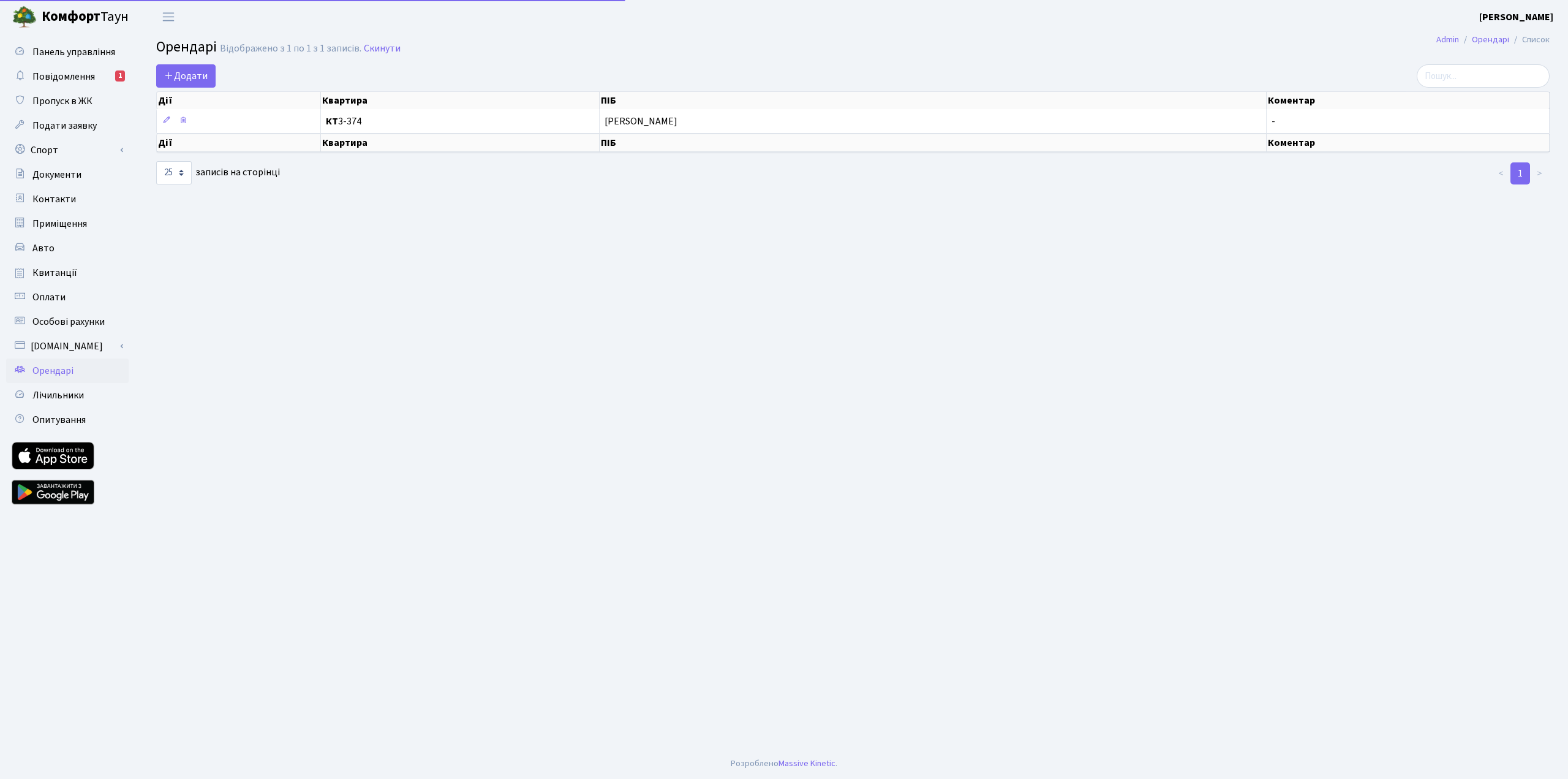
select select "25"
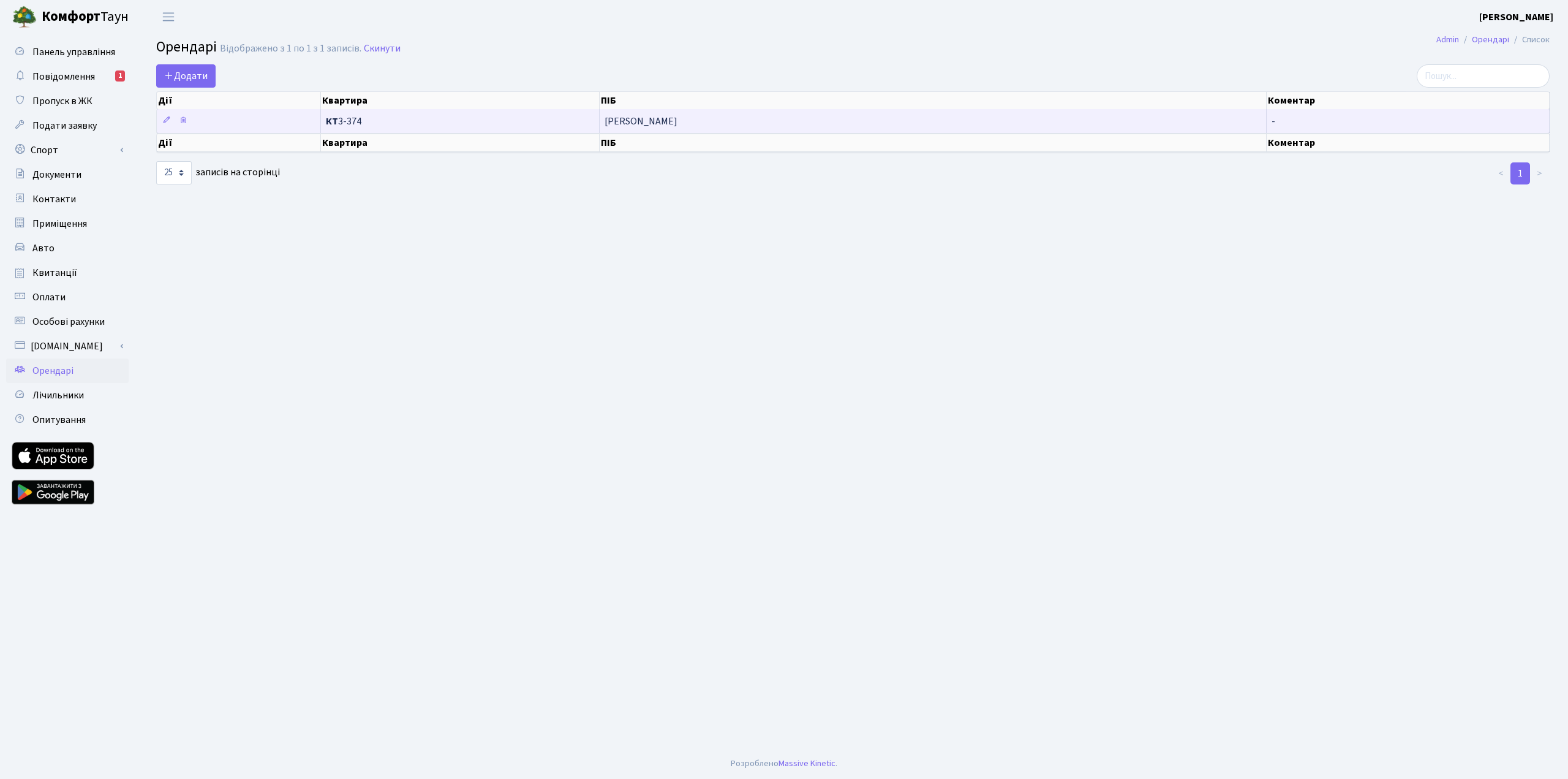
click at [384, 123] on span "КТ 3-374" at bounding box center [460, 121] width 268 height 10
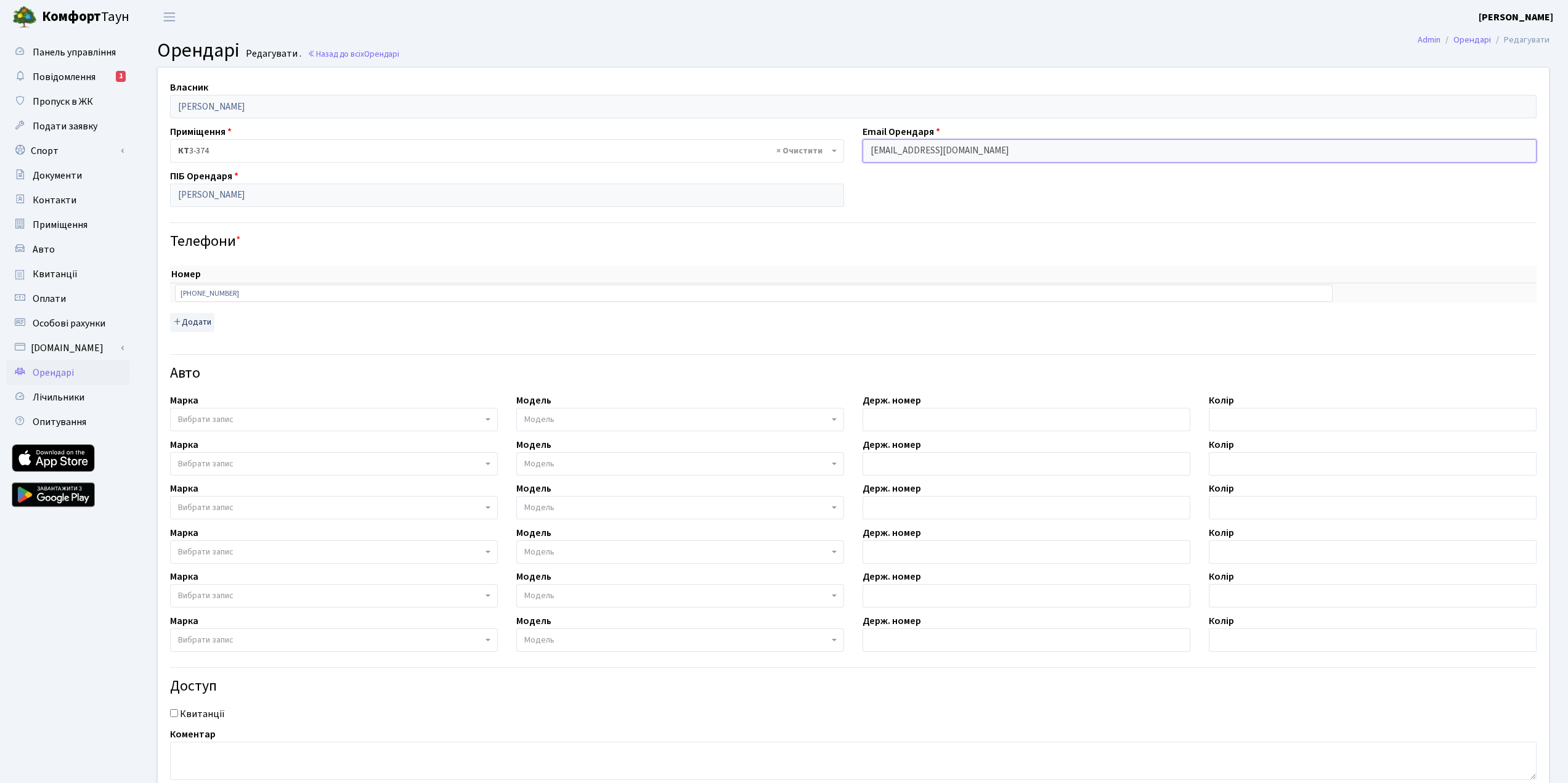
drag, startPoint x: 869, startPoint y: 152, endPoint x: 1117, endPoint y: 149, distance: 248.0
click at [1117, 149] on input "maks.zubanov12@gmail.com" at bounding box center [1200, 151] width 674 height 23
click at [989, 193] on div "Власник Заруцький Василь Васильович Приміщення - <b>КТ</b>&nbsp;&nbsp;&nbsp;&nb…" at bounding box center [853, 433] width 1410 height 730
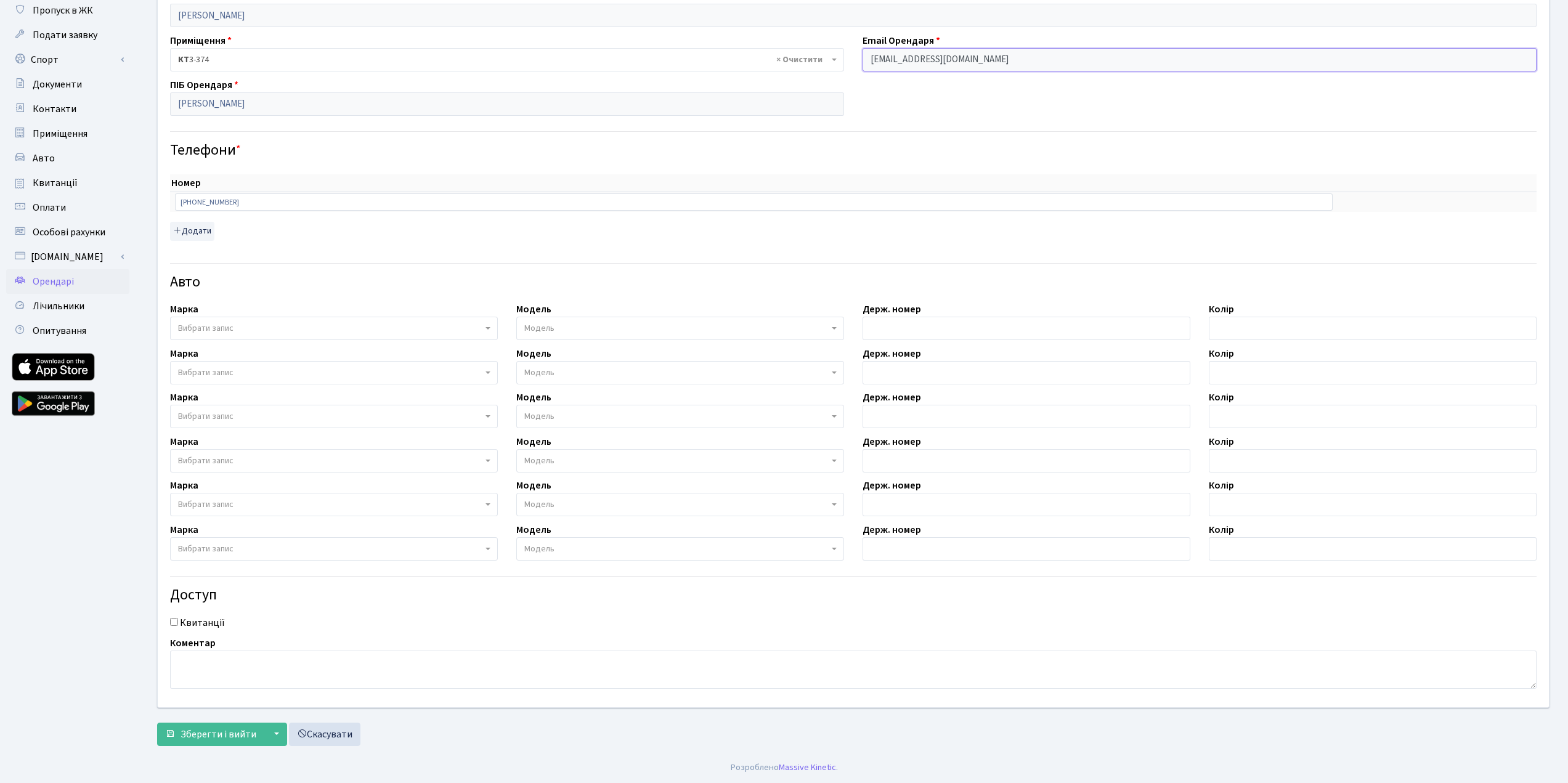
drag, startPoint x: 975, startPoint y: 61, endPoint x: 864, endPoint y: 84, distance: 113.4
click at [869, 57] on input "maks.zubanov12@gmail.com" at bounding box center [1200, 60] width 674 height 23
click at [985, 93] on div "Власник Заруцький Василь Васильович Приміщення - <b>КТ</b>&nbsp;&nbsp;&nbsp;&nb…" at bounding box center [853, 341] width 1410 height 730
click at [979, 88] on div "Власник Заруцький Василь Васильович Приміщення - <b>КТ</b>&nbsp;&nbsp;&nbsp;&nb…" at bounding box center [853, 341] width 1410 height 730
click at [276, 732] on button "▼" at bounding box center [275, 734] width 23 height 23
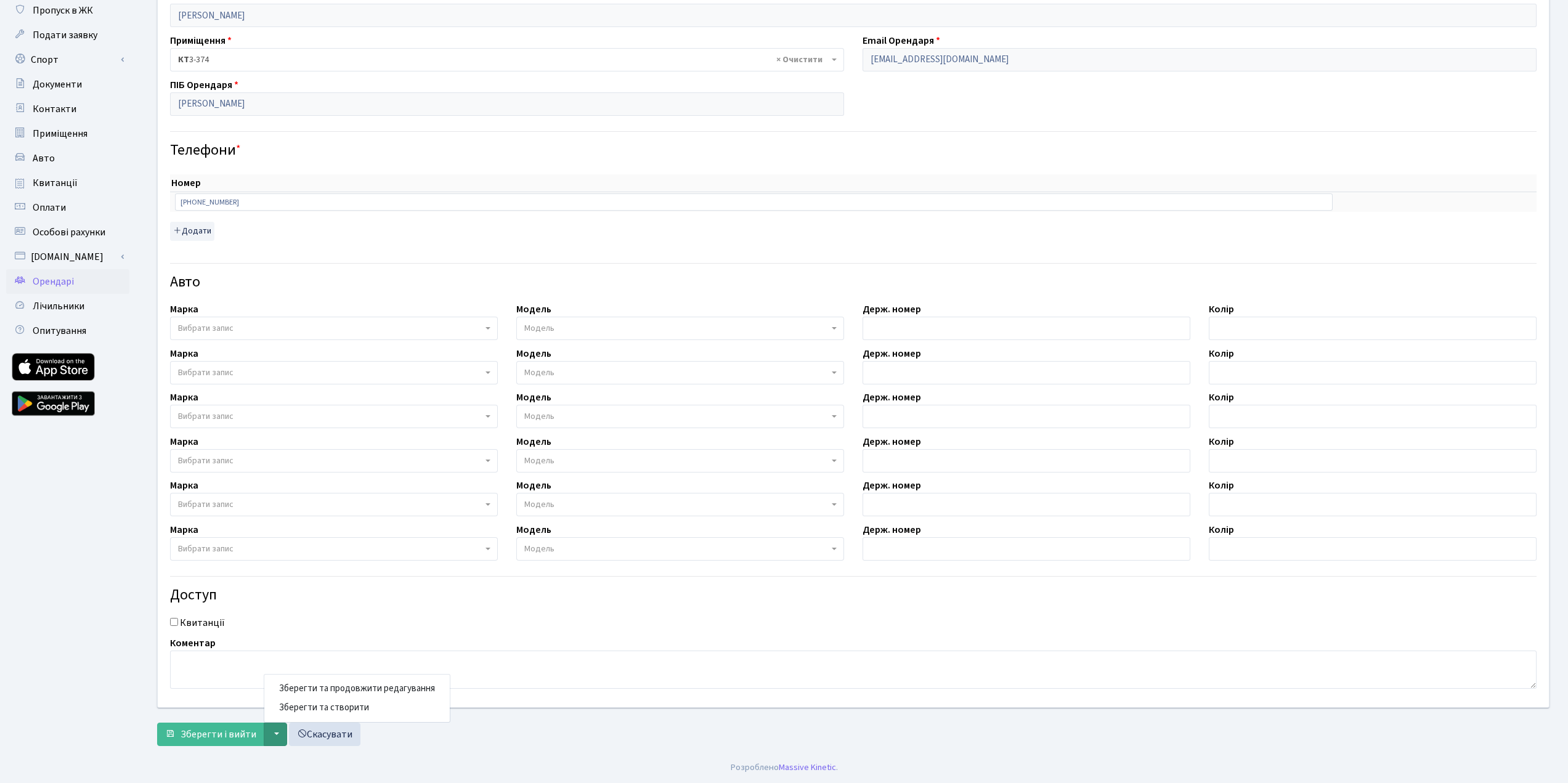
drag, startPoint x: 562, startPoint y: 735, endPoint x: 572, endPoint y: 734, distance: 10.0
click at [562, 735] on div "Зберегти і вийти ▼ Зберегти та продовжити редагування Зберегти та створити Скас…" at bounding box center [853, 734] width 1392 height 23
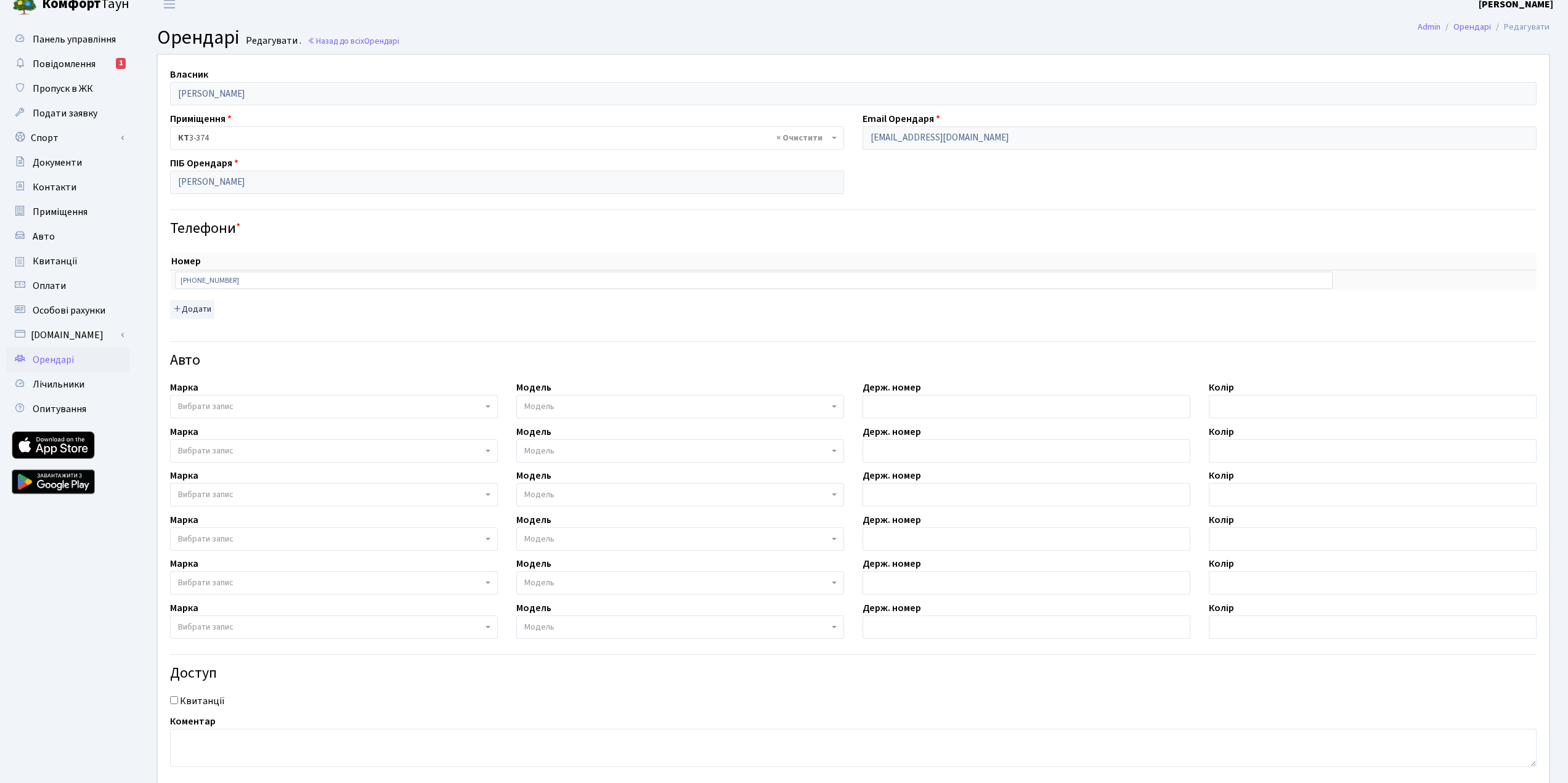
scroll to position [0, 0]
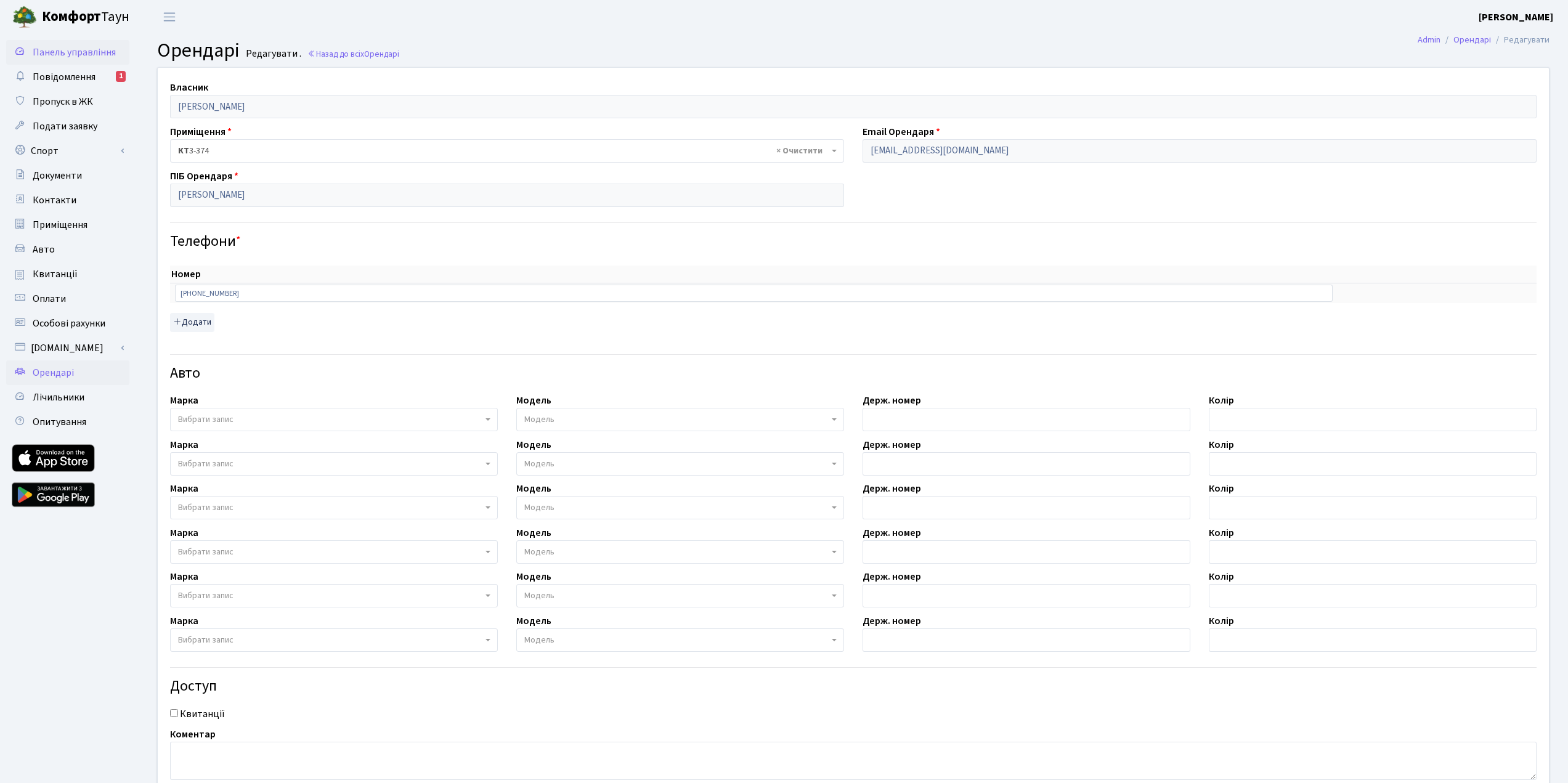
click at [79, 56] on span "Панель управління" at bounding box center [74, 52] width 83 height 13
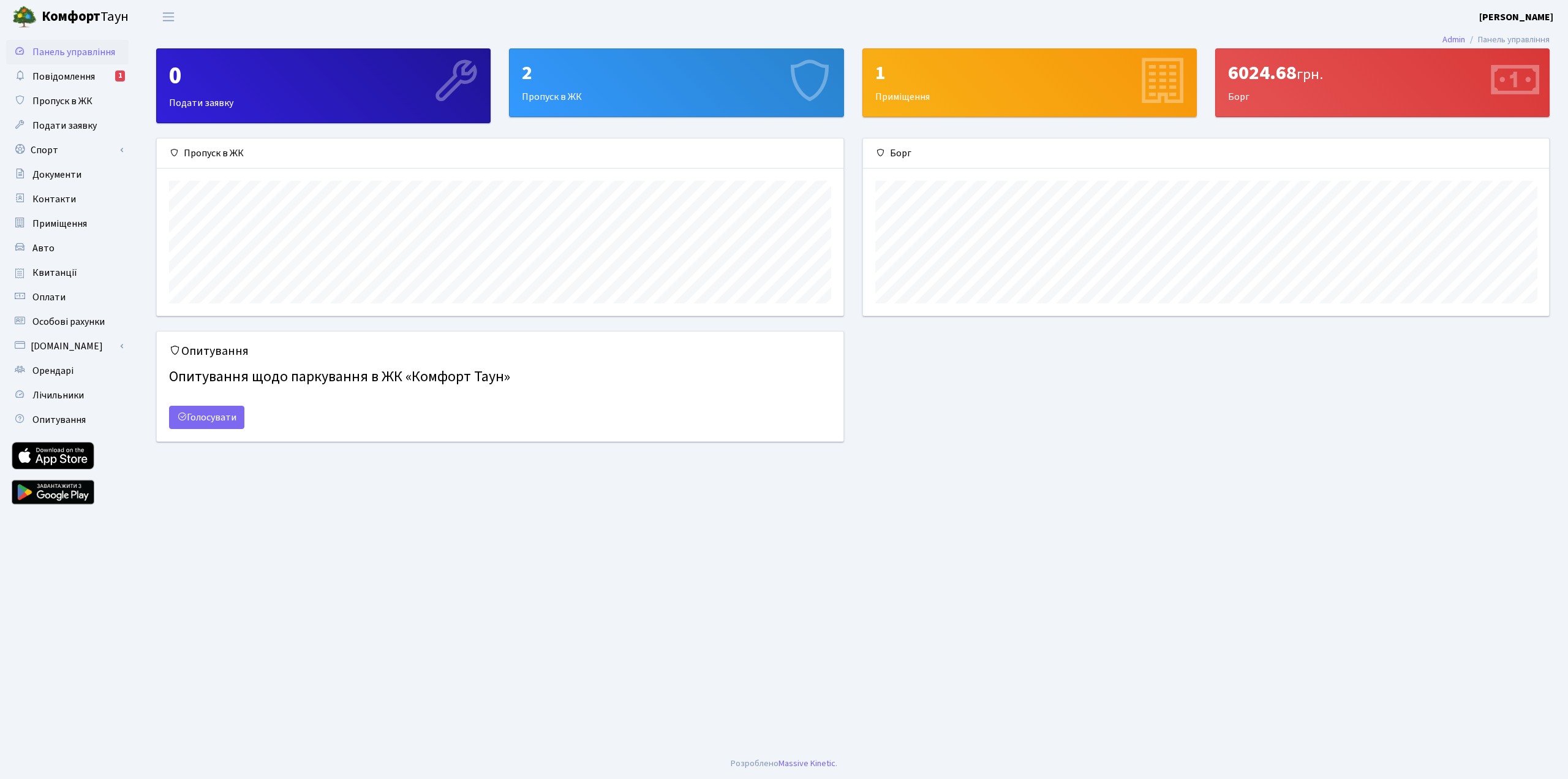
scroll to position [177, 686]
click at [76, 72] on span "Повідомлення" at bounding box center [64, 76] width 62 height 13
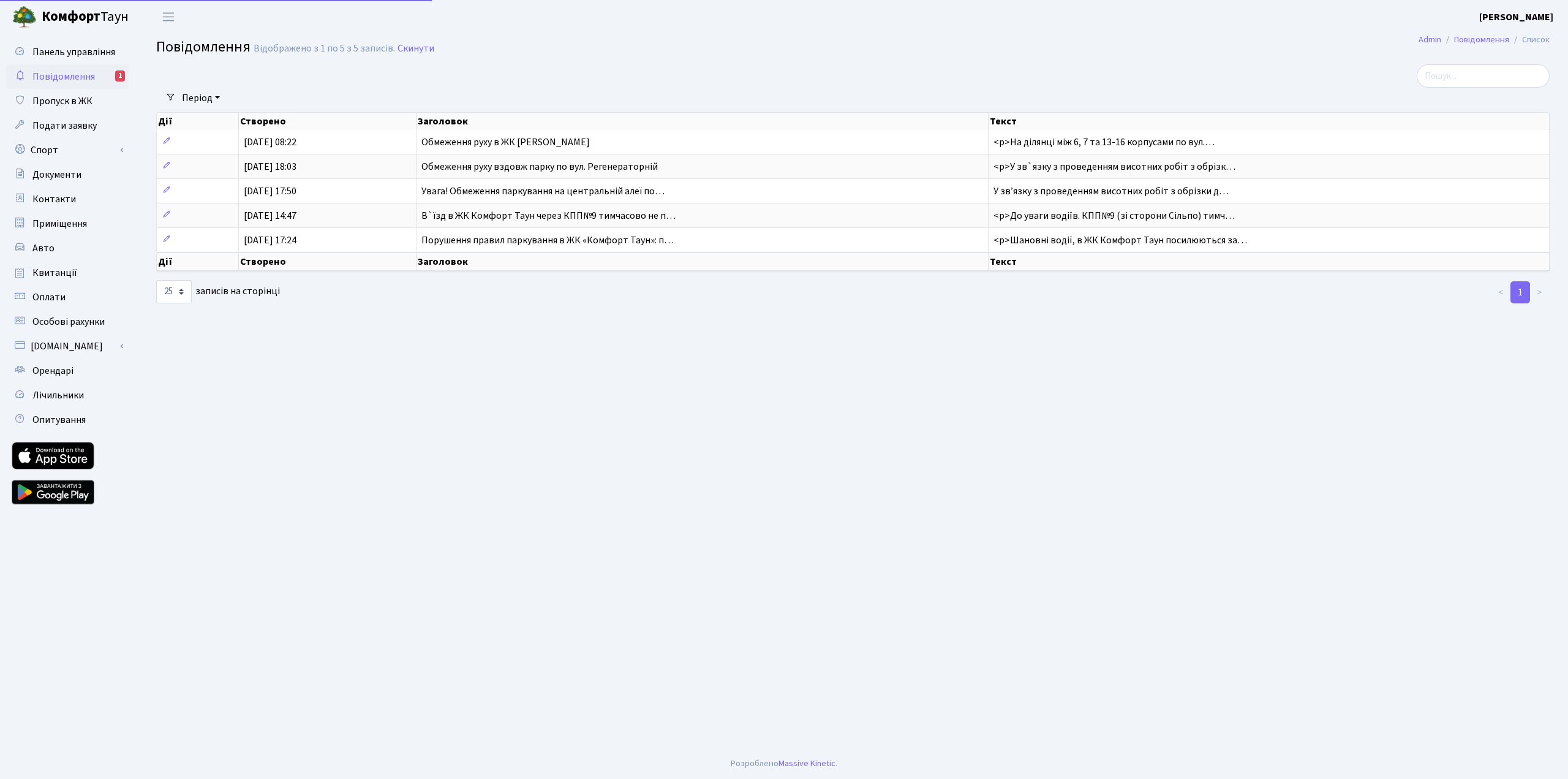
select select "25"
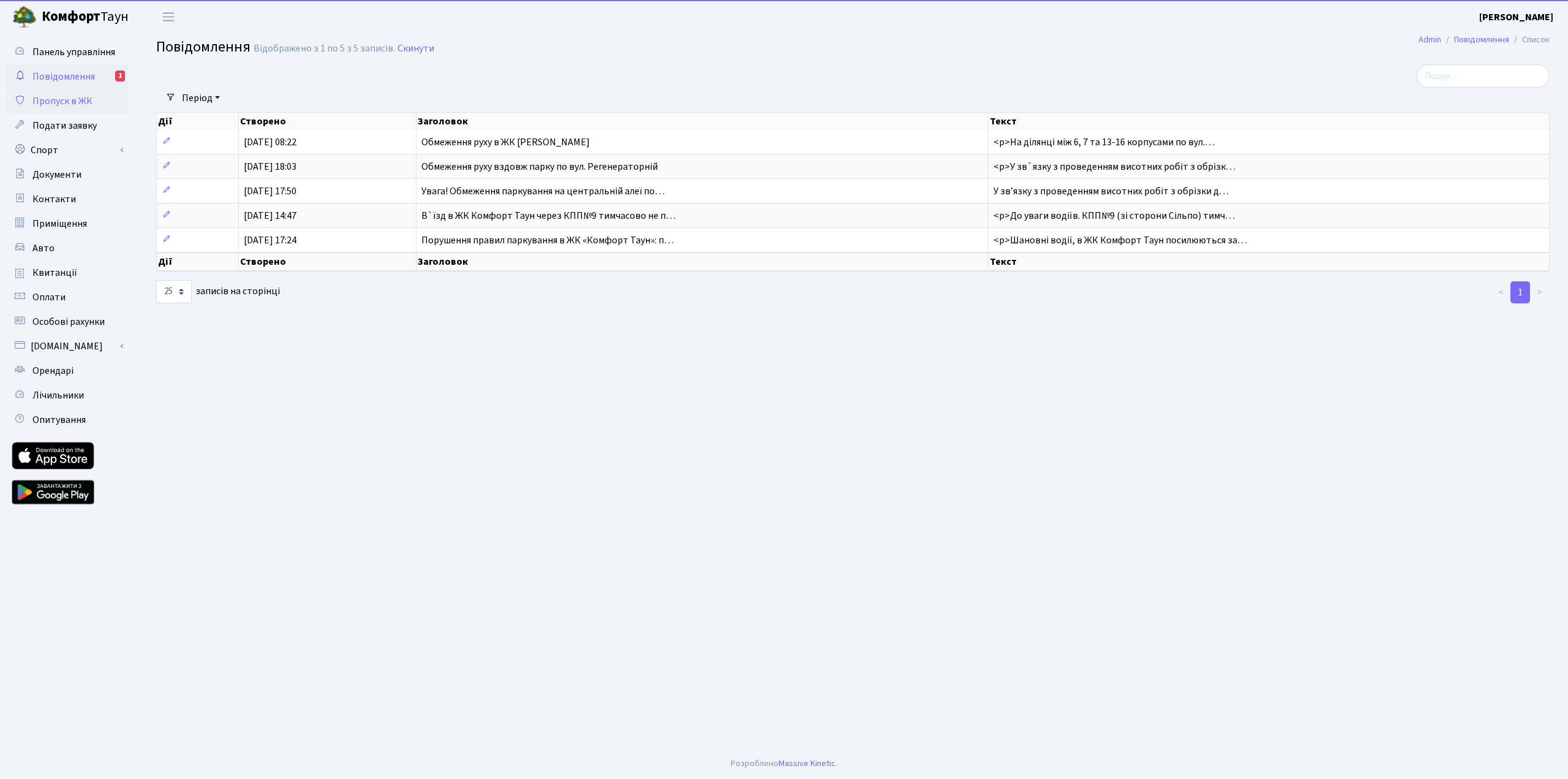
click at [74, 92] on link "Пропуск в ЖК" at bounding box center [68, 101] width 123 height 25
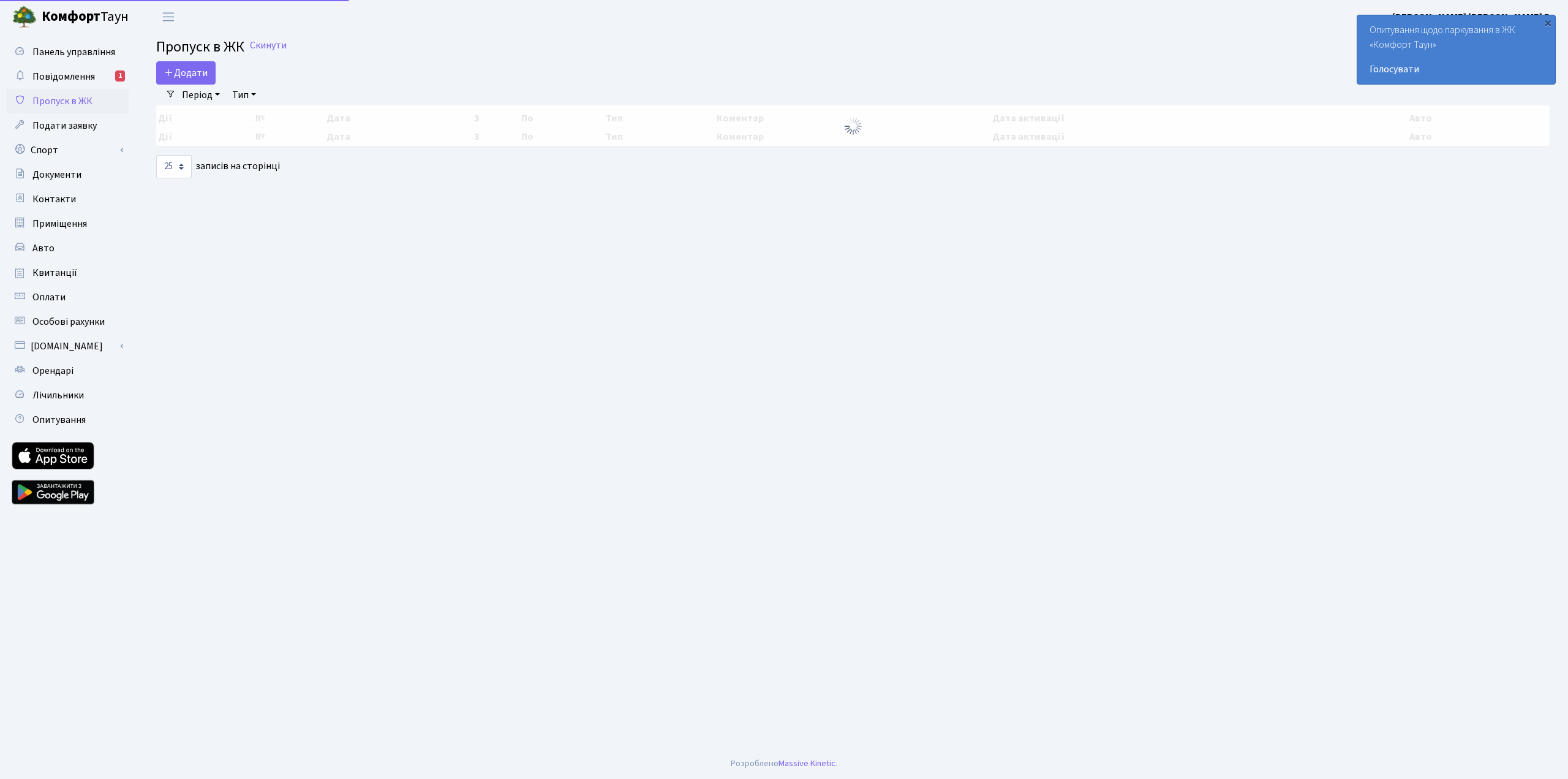
select select "25"
